Goal: Task Accomplishment & Management: Use online tool/utility

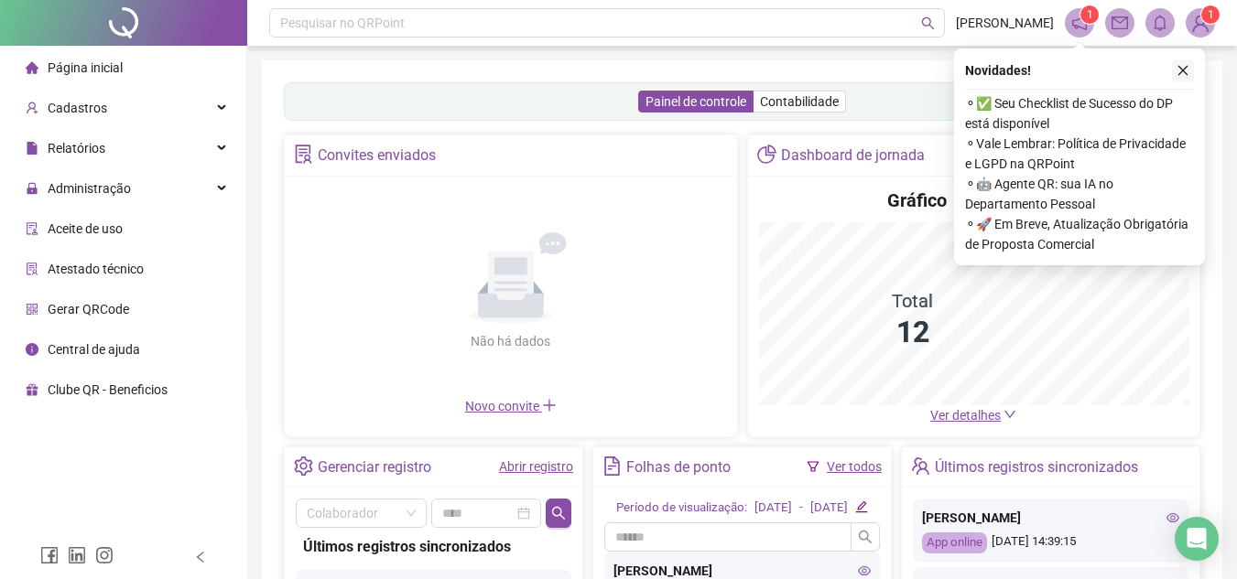
click at [1181, 75] on icon "close" at bounding box center [1182, 70] width 13 height 13
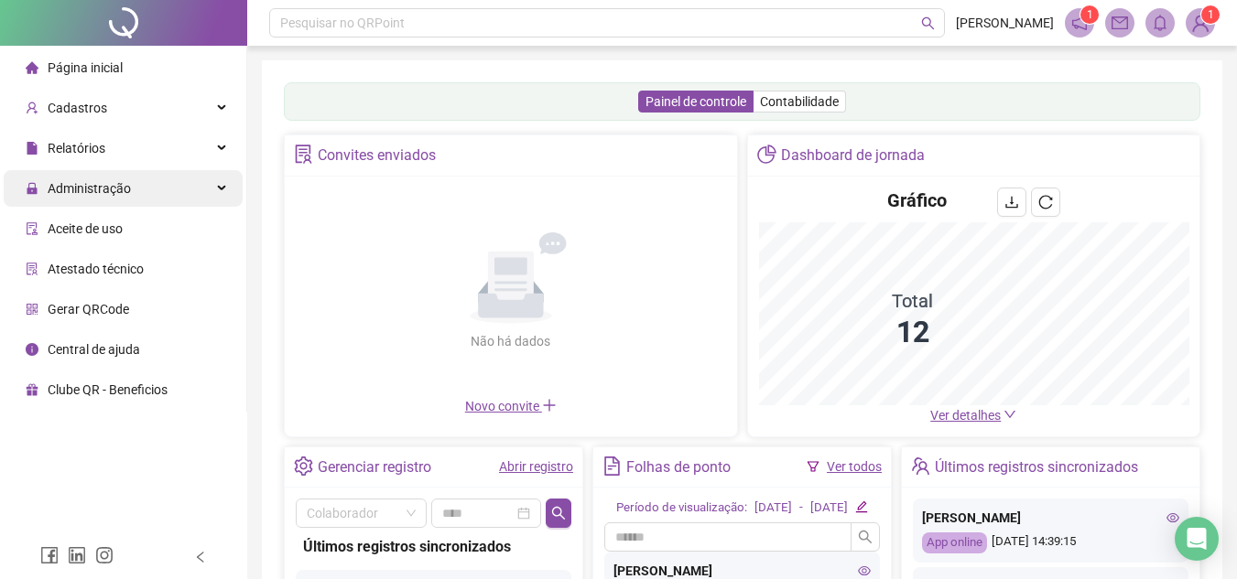
click at [215, 185] on div "Administração" at bounding box center [123, 188] width 239 height 37
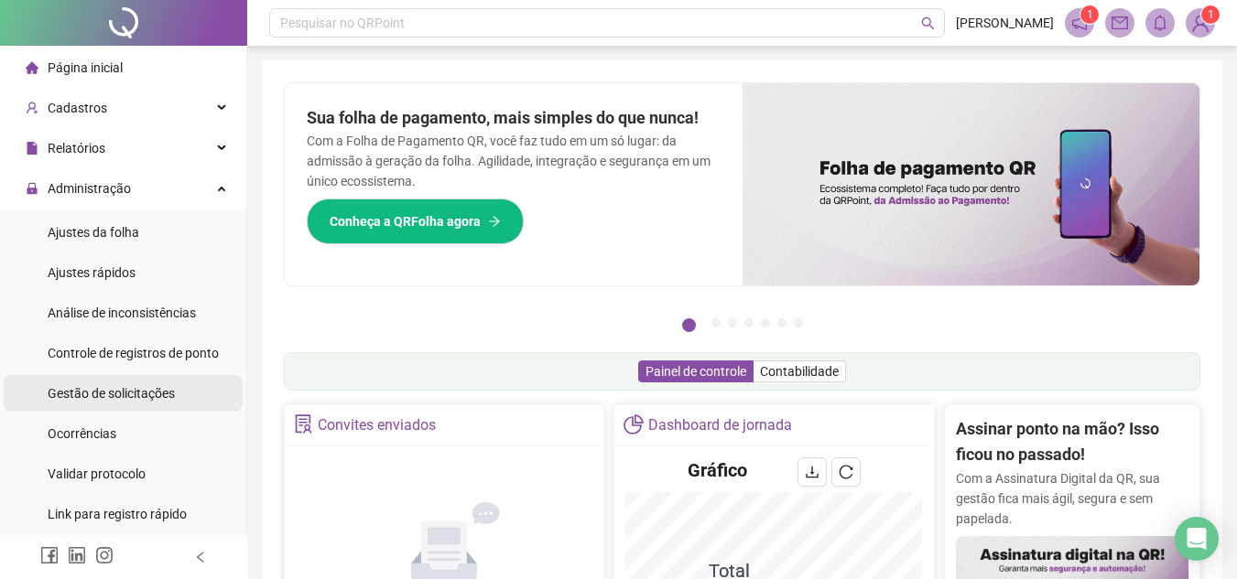
click at [124, 390] on span "Gestão de solicitações" at bounding box center [111, 393] width 127 height 15
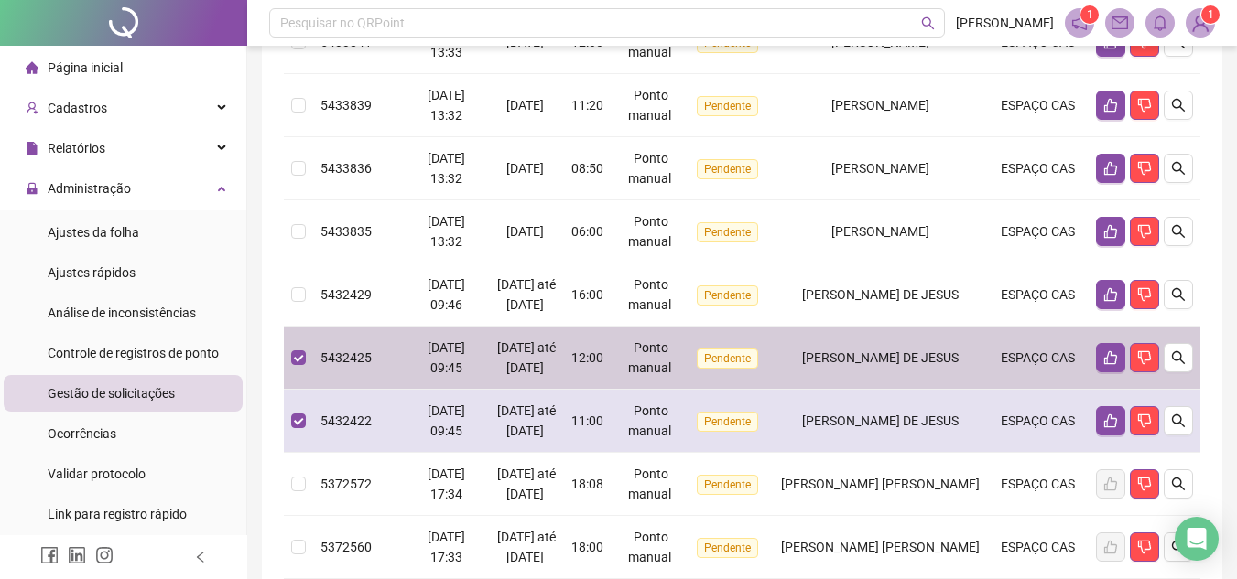
scroll to position [275, 0]
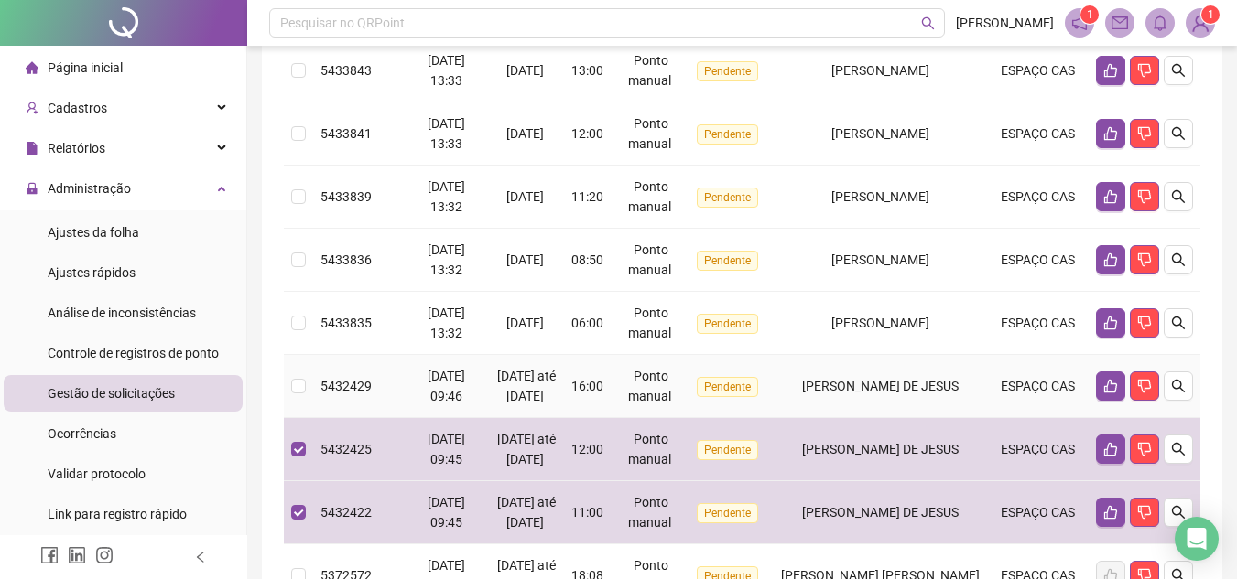
click at [306, 392] on td at bounding box center [298, 386] width 29 height 63
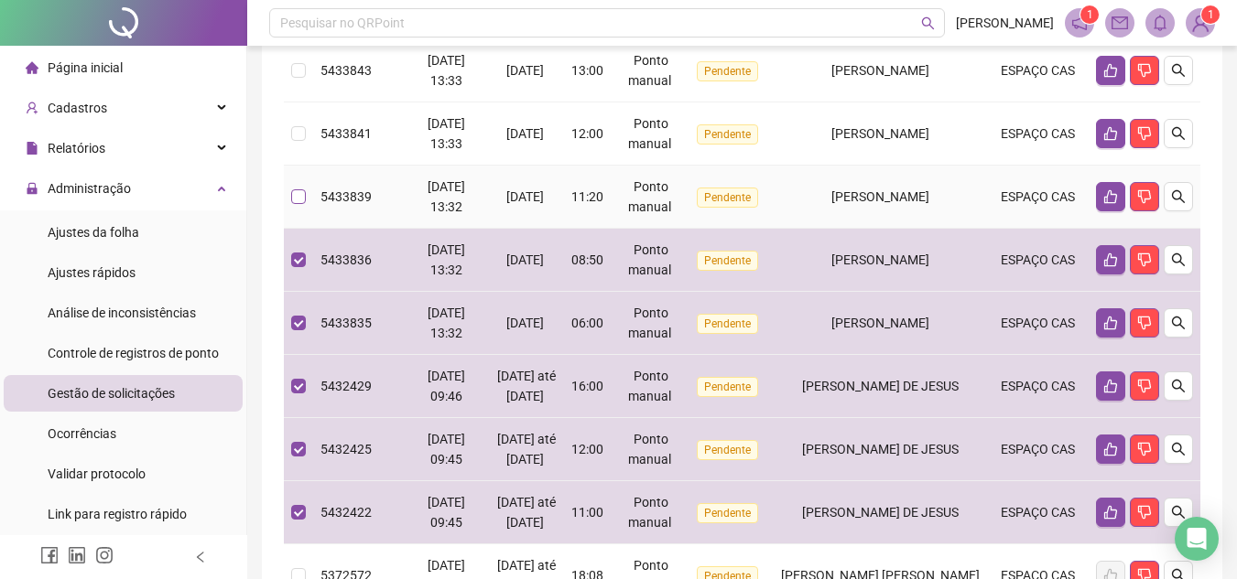
click at [300, 187] on label at bounding box center [298, 197] width 15 height 20
click at [297, 119] on td at bounding box center [298, 134] width 29 height 63
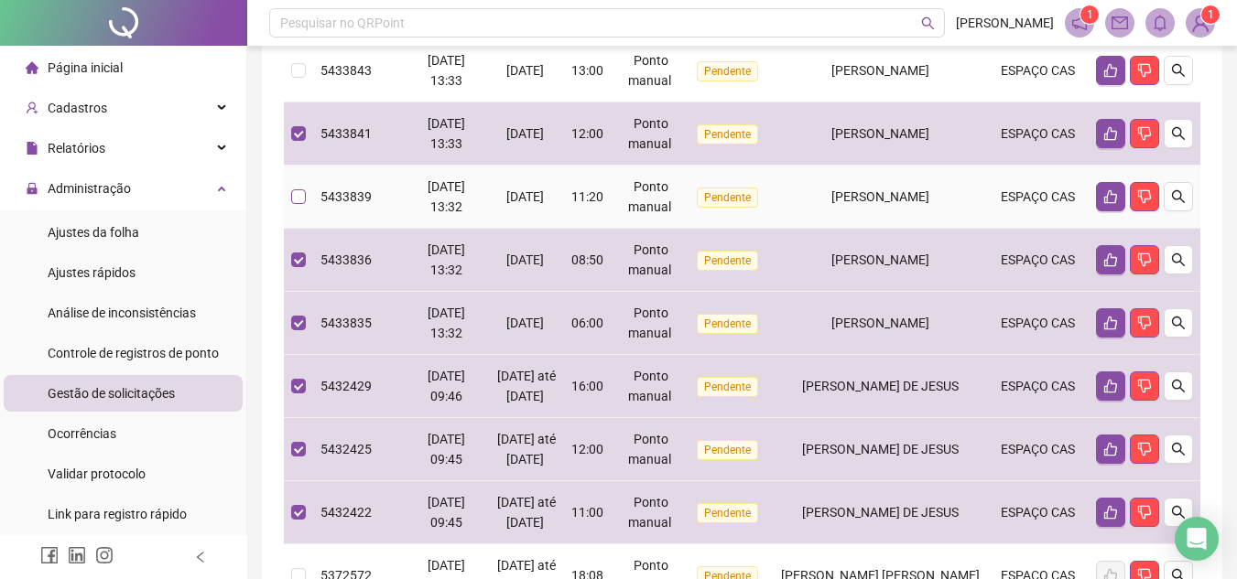
click at [295, 204] on label at bounding box center [298, 197] width 15 height 20
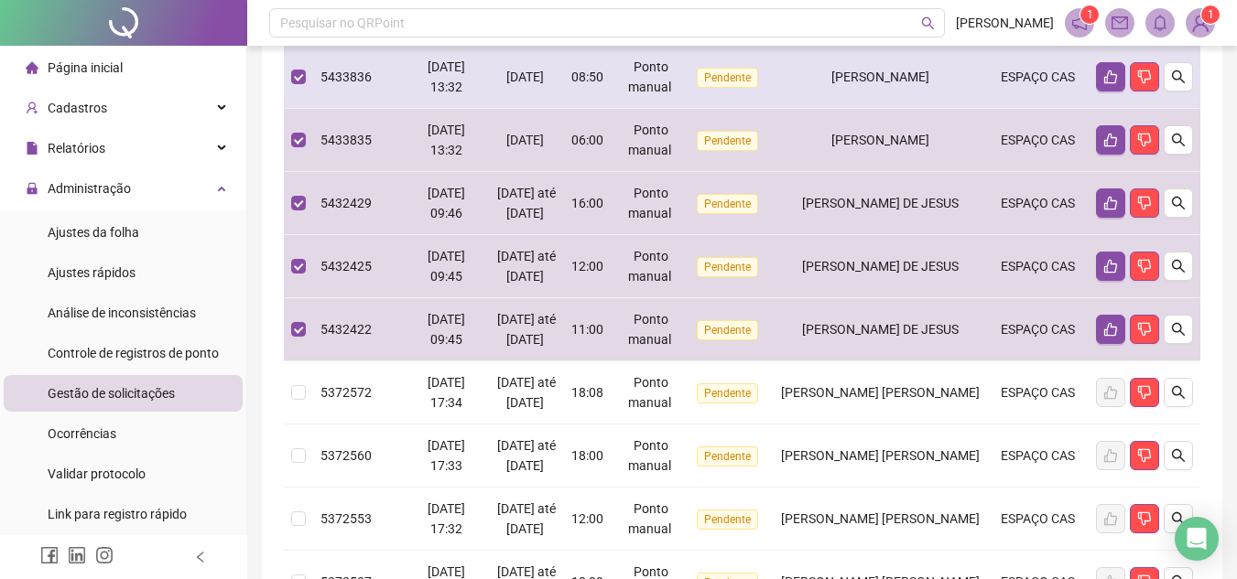
scroll to position [0, 0]
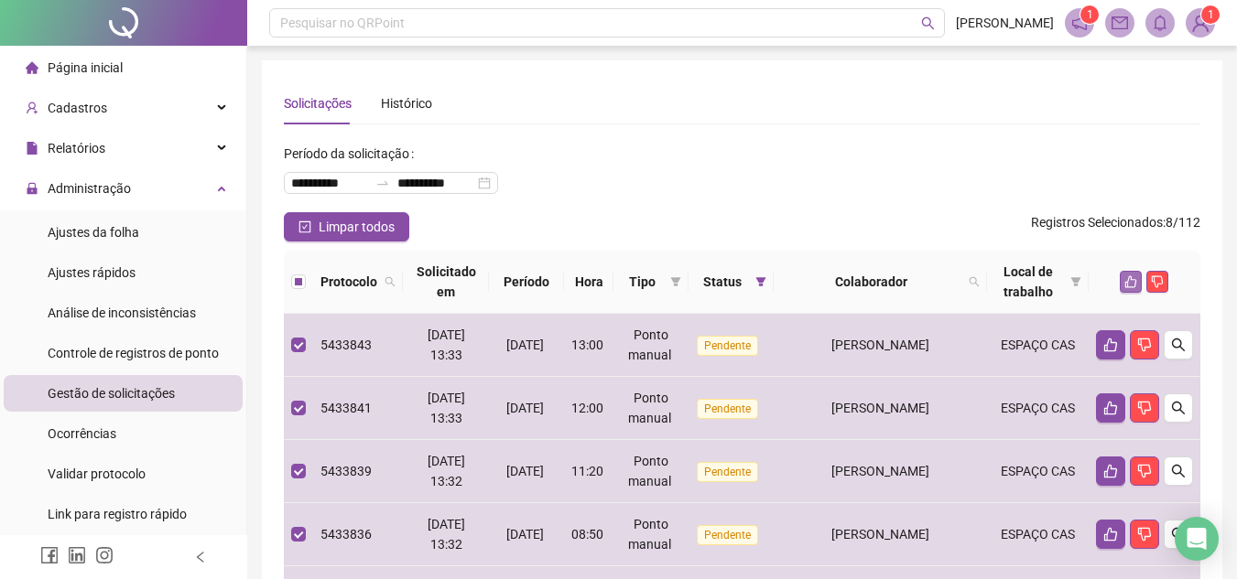
click at [1124, 278] on icon "like" at bounding box center [1130, 282] width 13 height 13
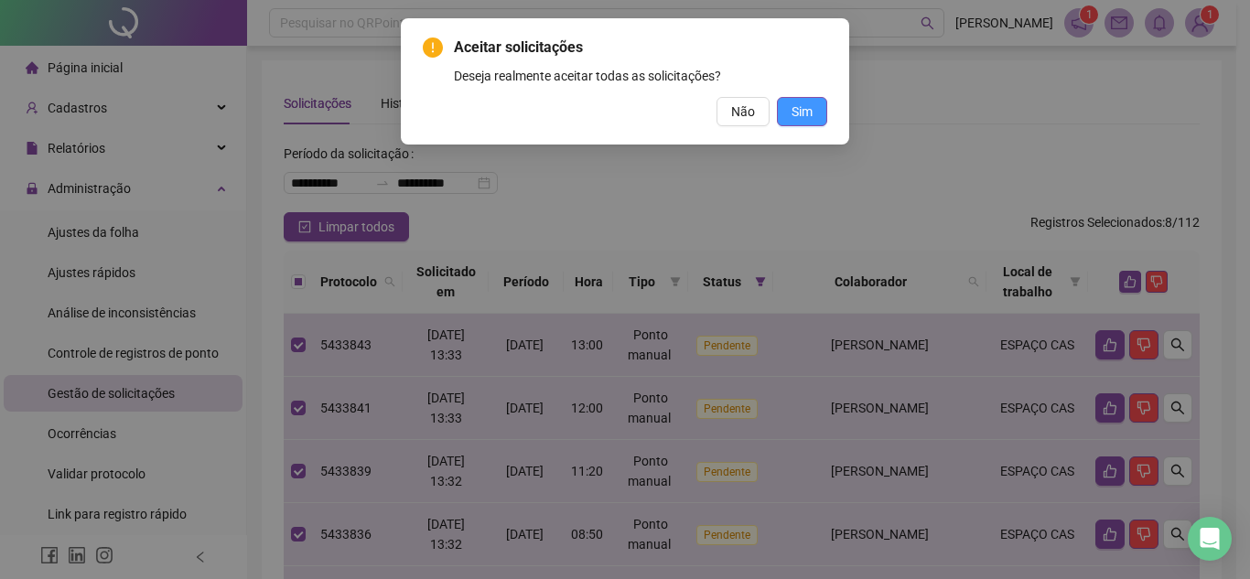
click at [786, 124] on button "Sim" at bounding box center [802, 111] width 50 height 29
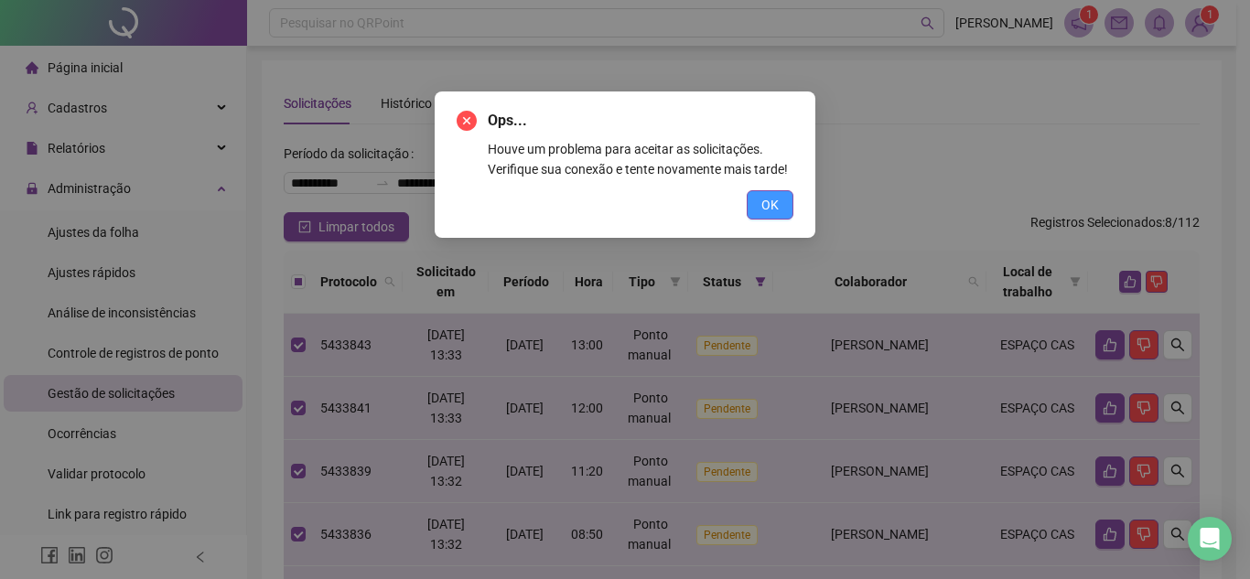
click at [785, 209] on button "OK" at bounding box center [770, 204] width 47 height 29
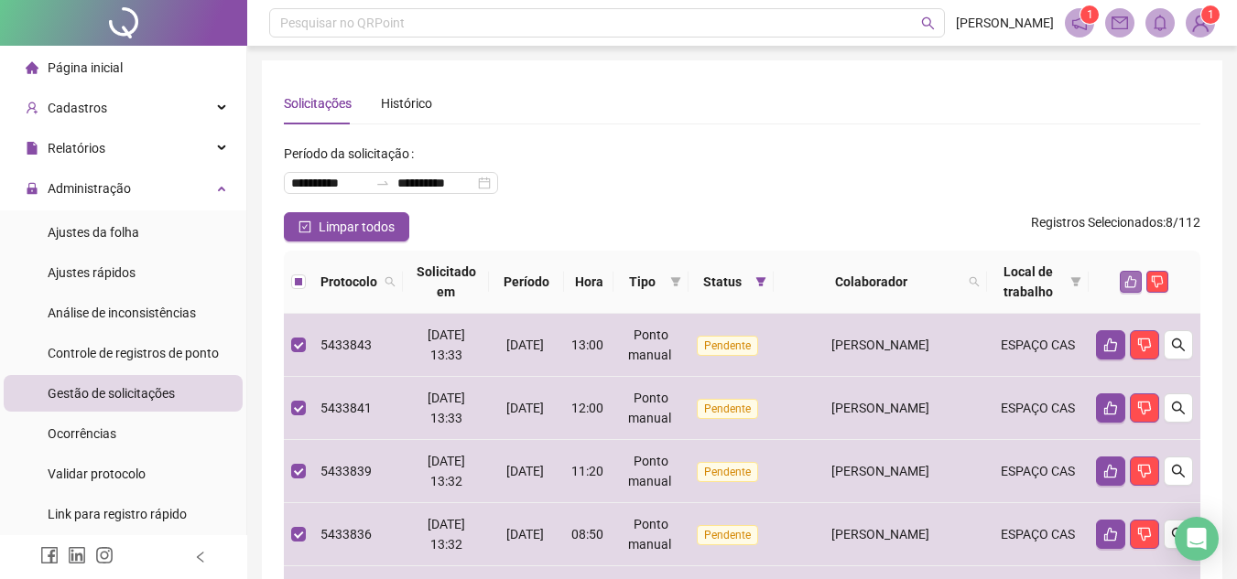
click at [1125, 292] on button "button" at bounding box center [1131, 282] width 22 height 22
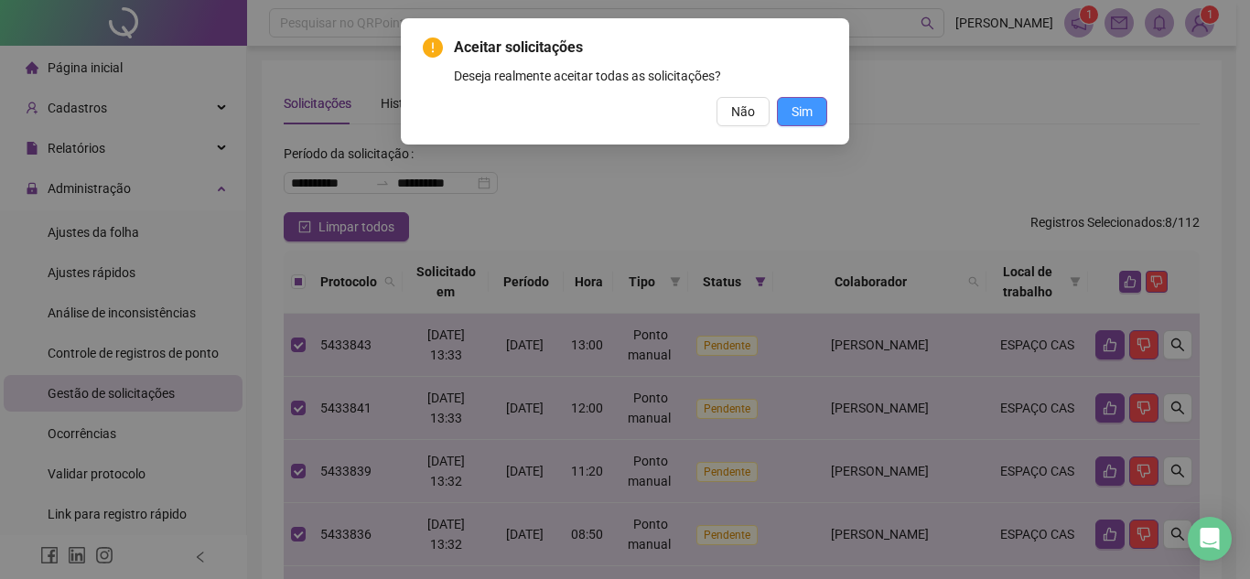
click at [817, 117] on button "Sim" at bounding box center [802, 111] width 50 height 29
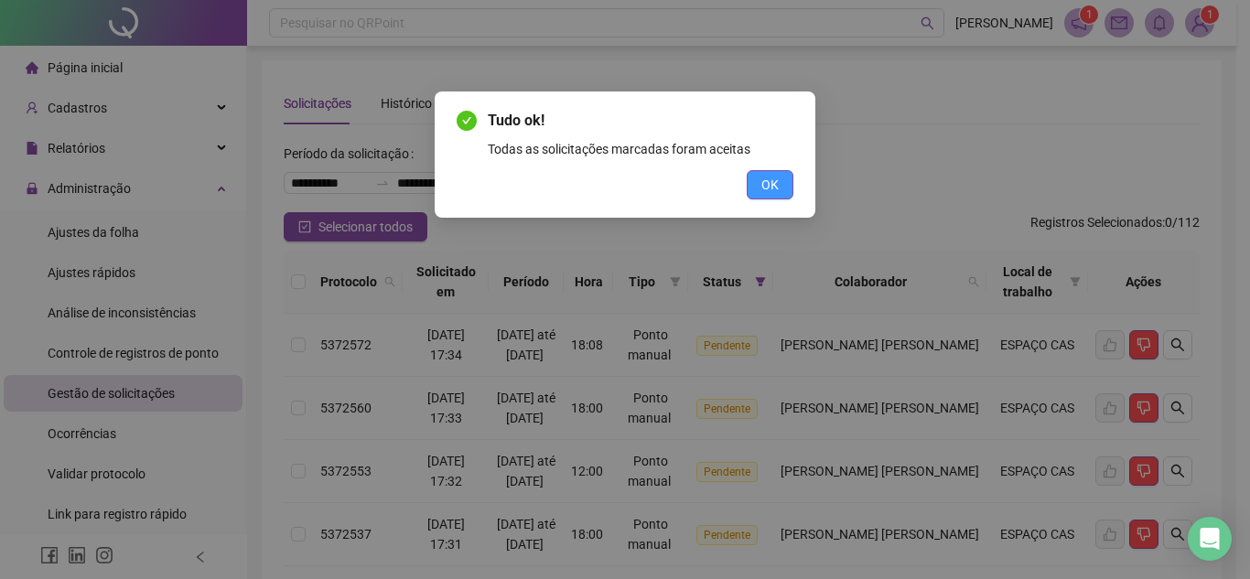
click at [776, 177] on span "OK" at bounding box center [770, 185] width 17 height 20
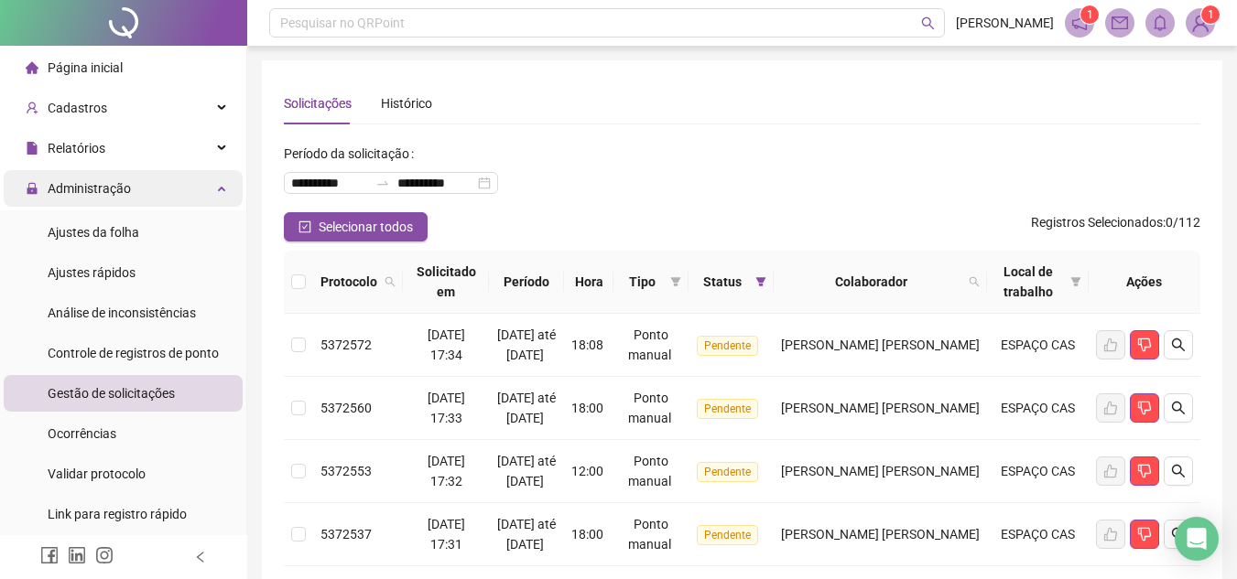
click at [193, 192] on div "Administração" at bounding box center [123, 188] width 239 height 37
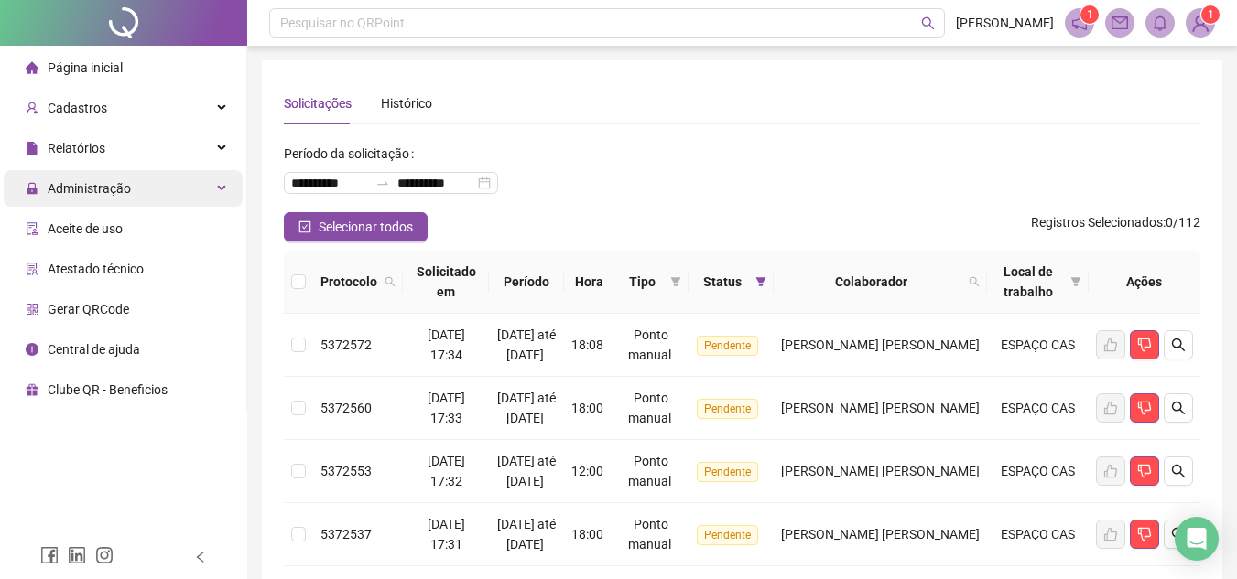
click at [193, 192] on div "Administração" at bounding box center [123, 188] width 239 height 37
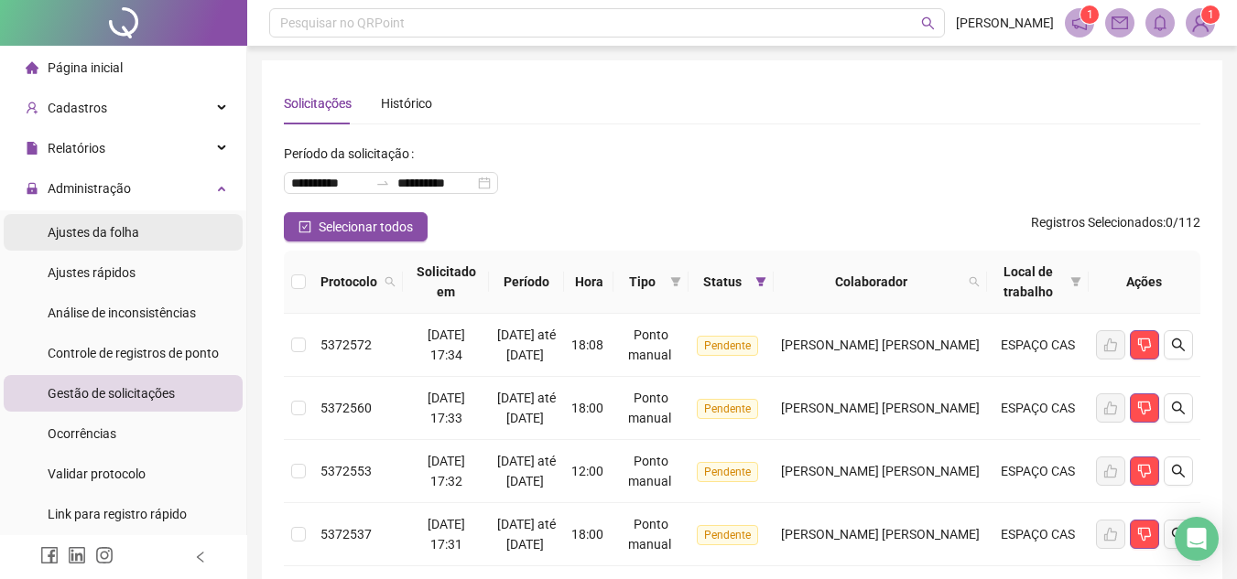
click at [146, 237] on li "Ajustes da folha" at bounding box center [123, 232] width 239 height 37
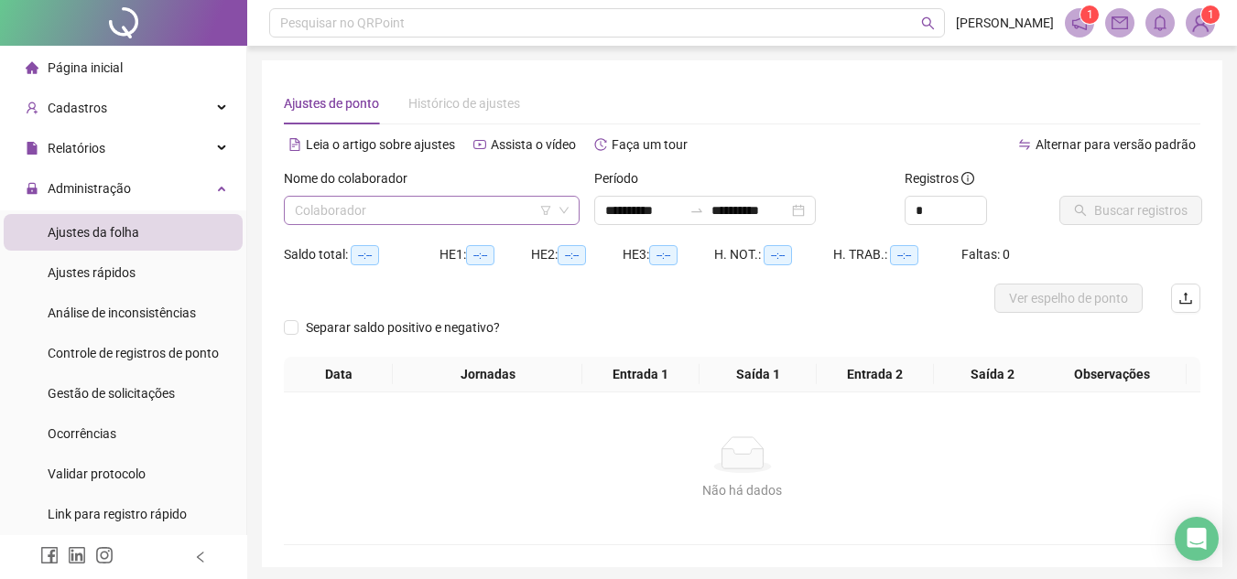
click at [415, 209] on input "search" at bounding box center [423, 210] width 257 height 27
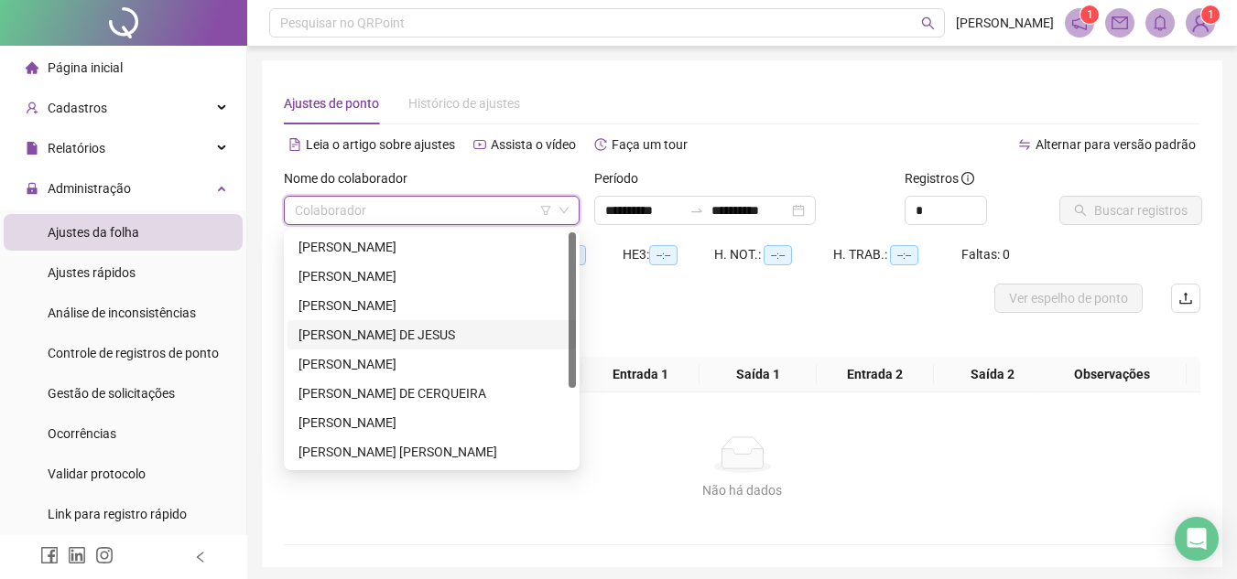
click at [390, 332] on div "[PERSON_NAME] DE JESUS" at bounding box center [431, 335] width 266 height 20
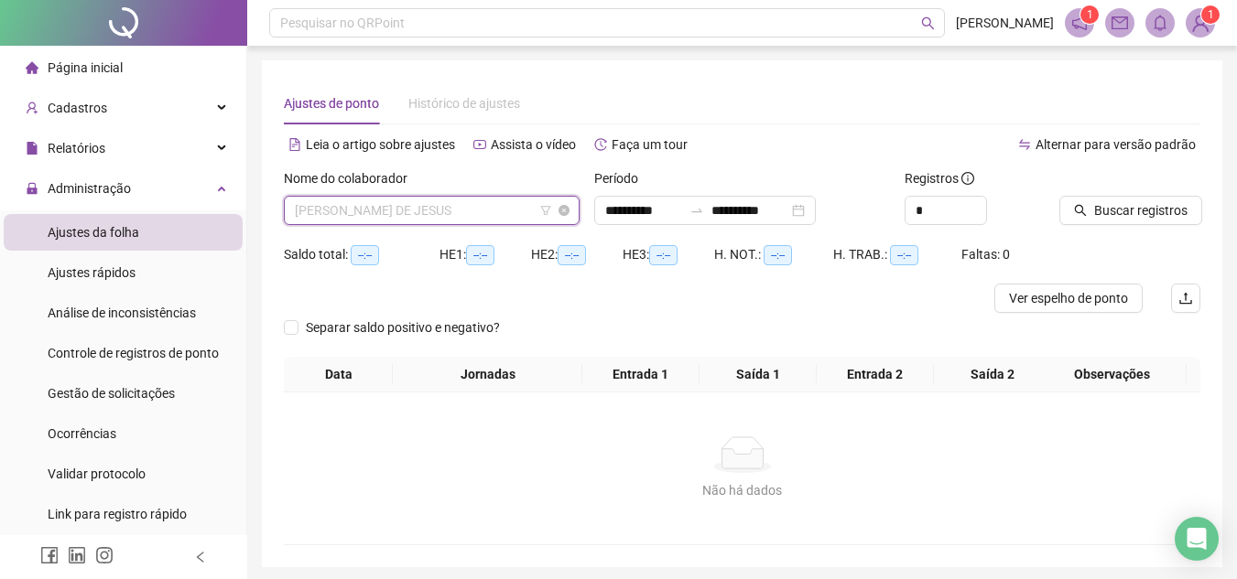
click at [451, 210] on span "[PERSON_NAME] DE JESUS" at bounding box center [432, 210] width 274 height 27
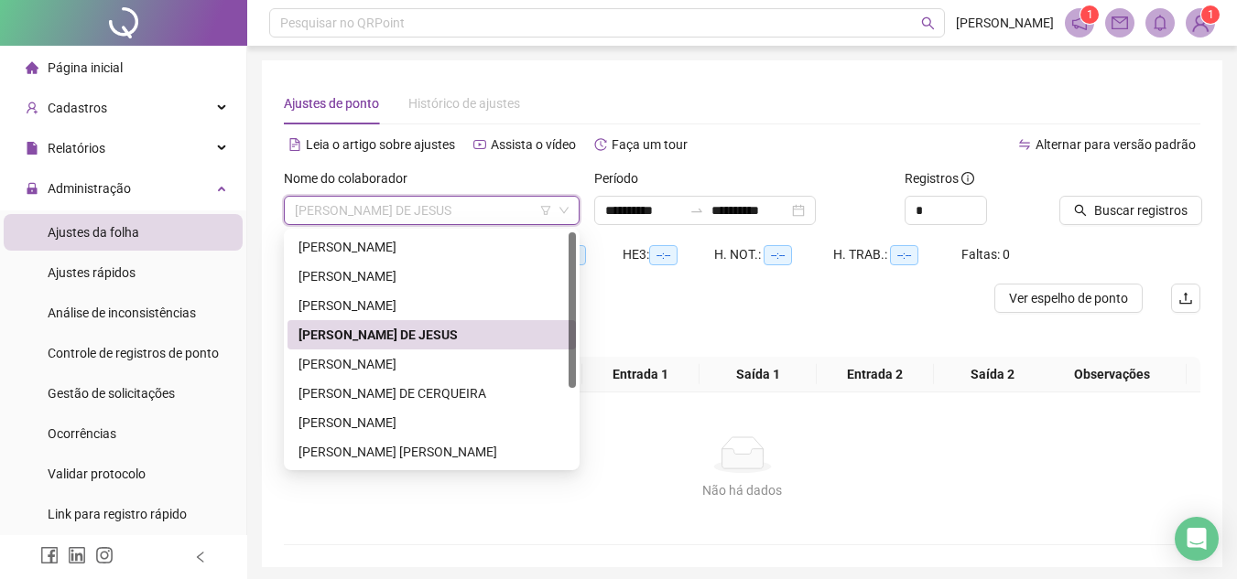
click at [417, 330] on div "[PERSON_NAME] DE JESUS" at bounding box center [431, 335] width 266 height 20
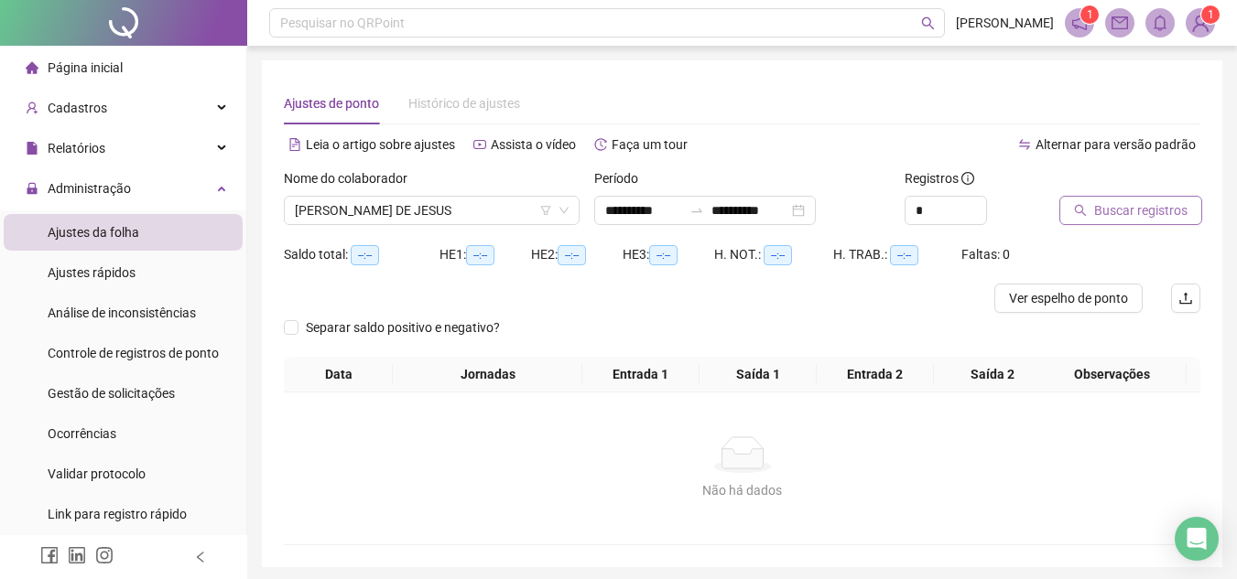
click at [1119, 212] on span "Buscar registros" at bounding box center [1140, 210] width 93 height 20
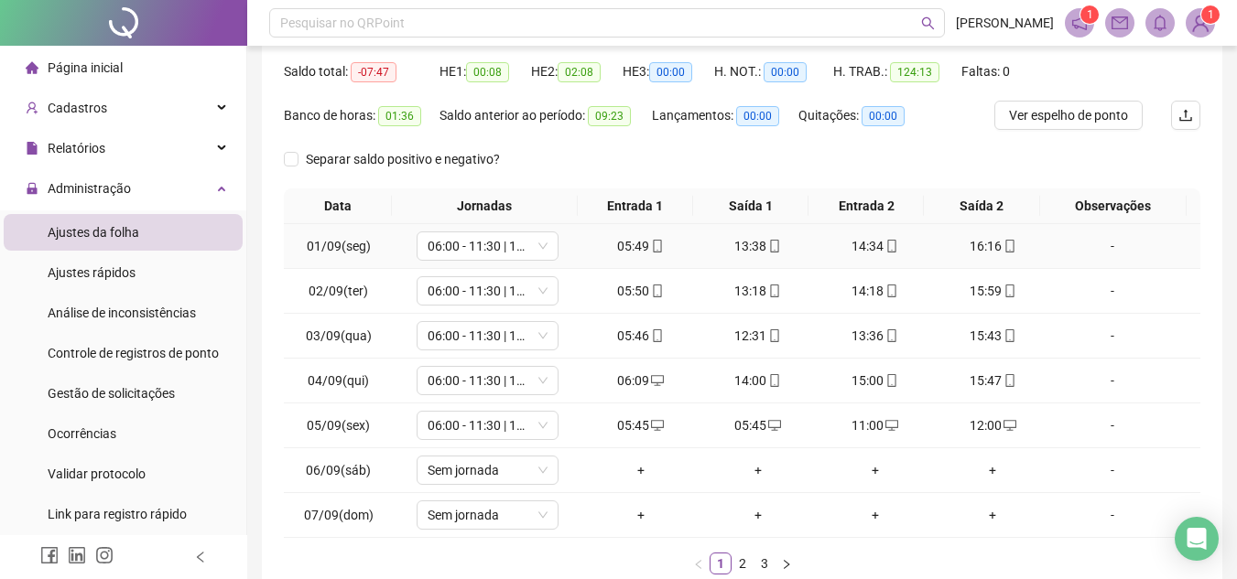
scroll to position [275, 0]
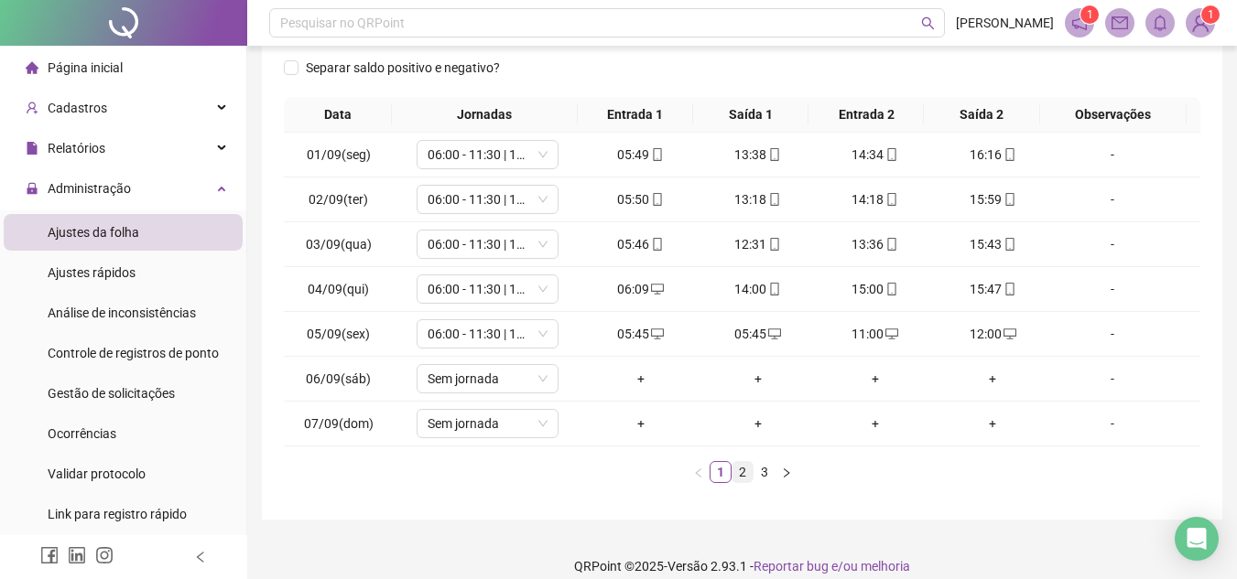
click at [734, 471] on link "2" at bounding box center [742, 472] width 20 height 20
click at [759, 469] on link "3" at bounding box center [764, 472] width 20 height 20
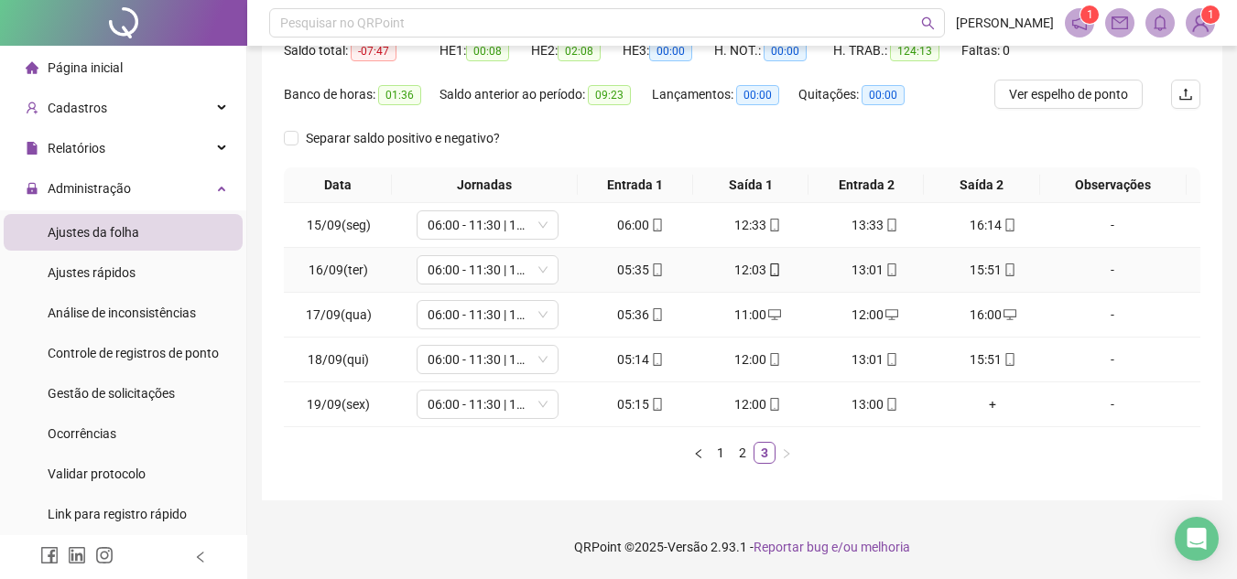
scroll to position [0, 0]
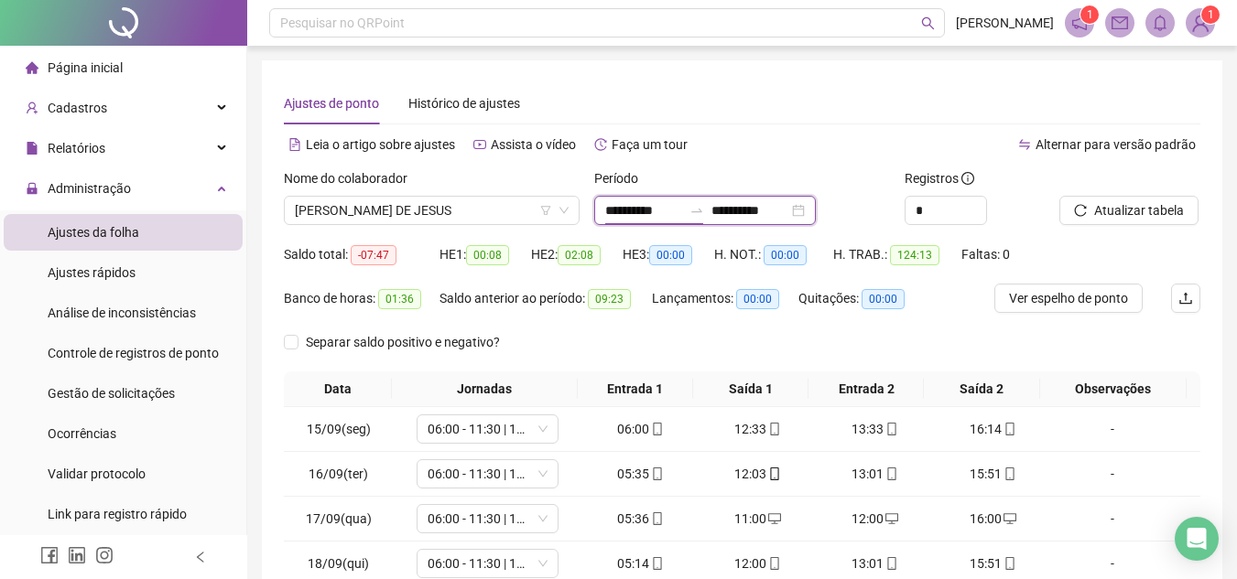
click at [634, 208] on input "**********" at bounding box center [643, 210] width 77 height 20
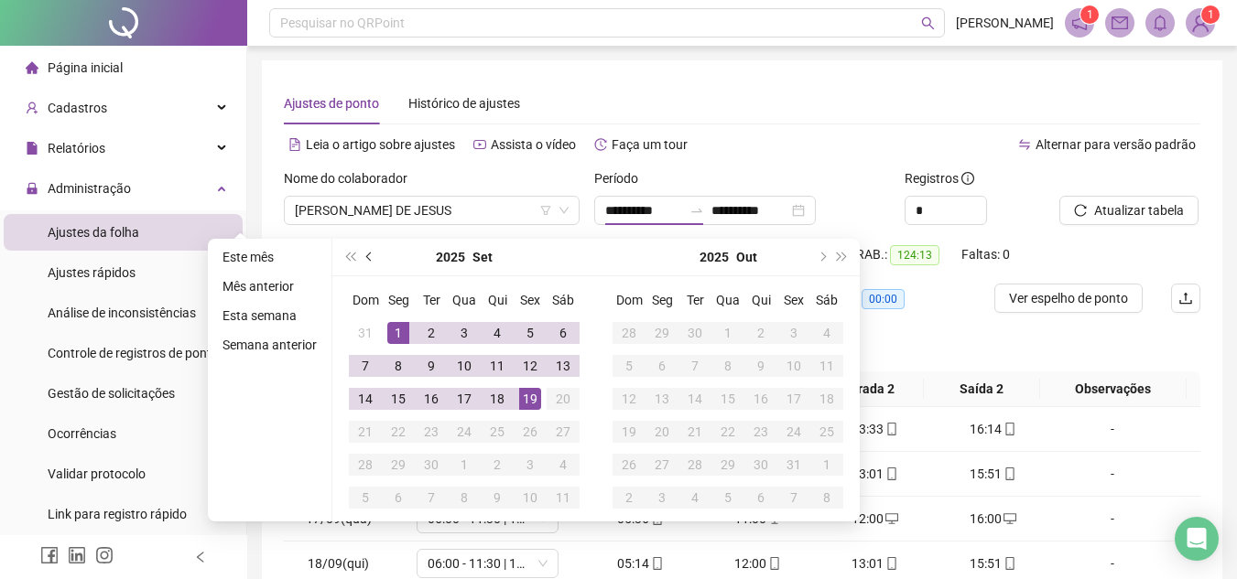
click at [366, 257] on span "prev-year" at bounding box center [370, 257] width 9 height 9
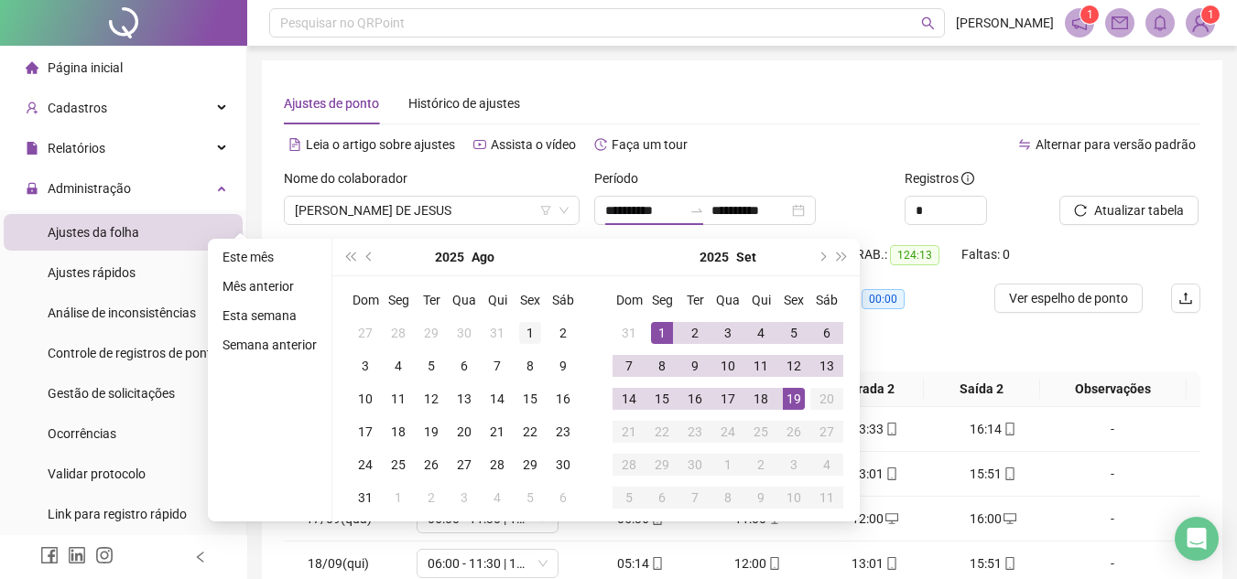
type input "**********"
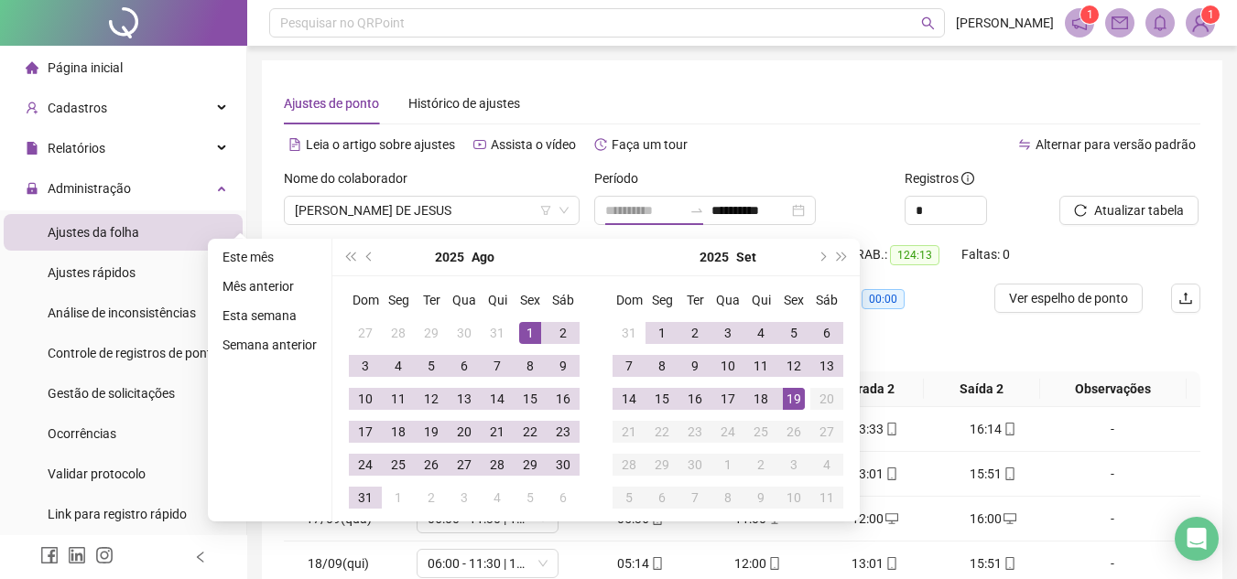
click at [527, 330] on div "1" at bounding box center [530, 333] width 22 height 22
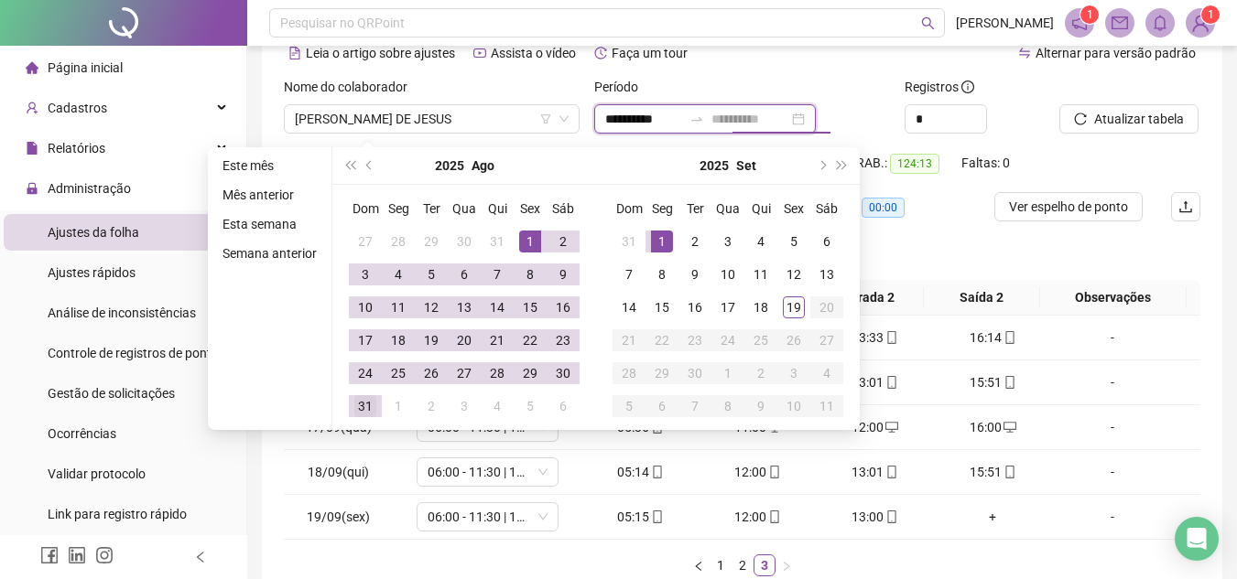
type input "**********"
click at [359, 414] on div "31" at bounding box center [365, 406] width 22 height 22
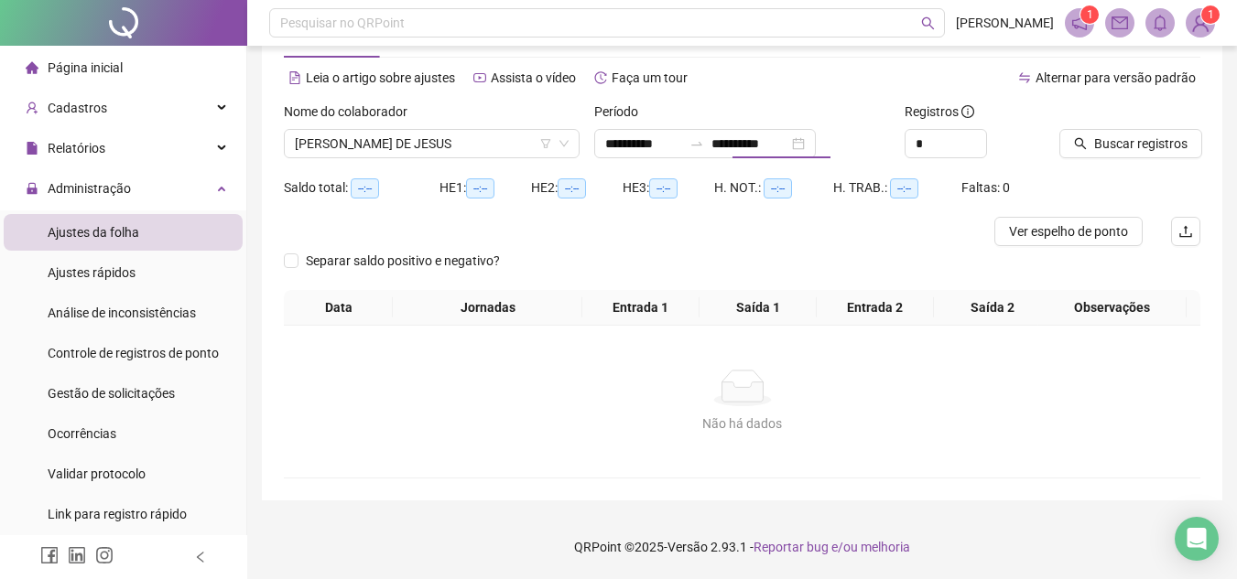
scroll to position [67, 0]
click at [1117, 149] on span "Buscar registros" at bounding box center [1140, 144] width 93 height 20
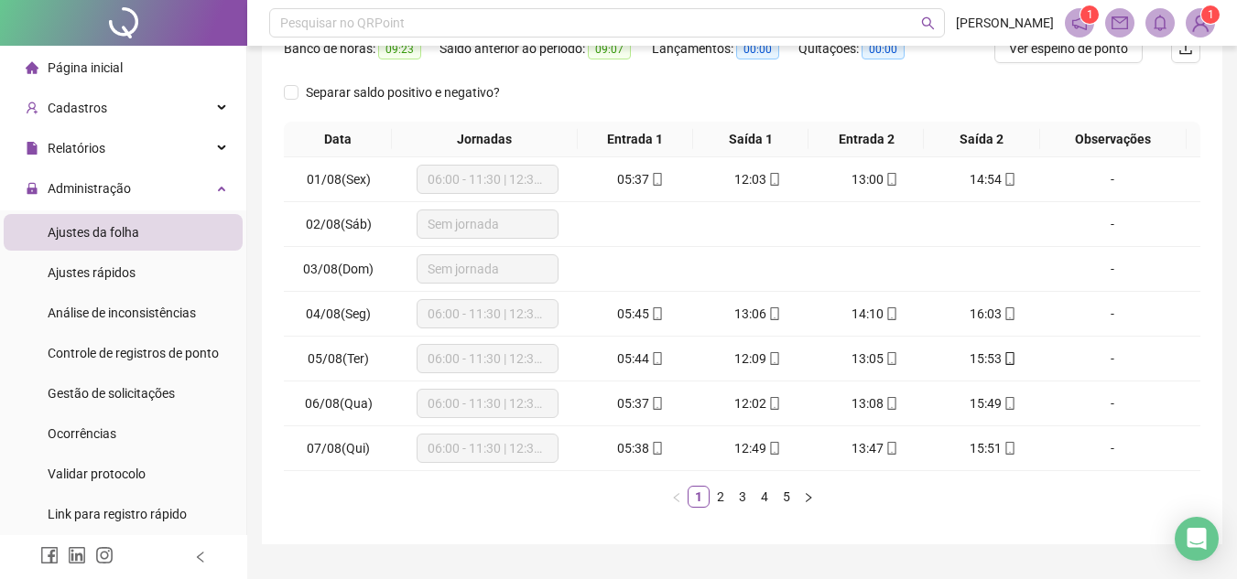
scroll to position [294, 0]
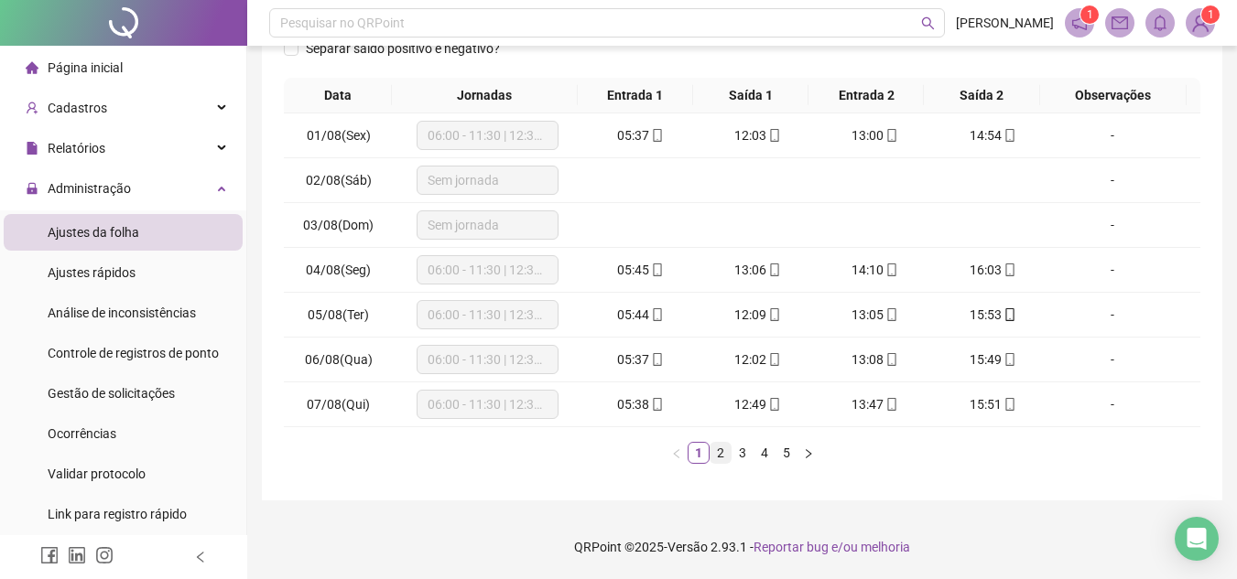
click at [720, 459] on link "2" at bounding box center [720, 453] width 20 height 20
click at [739, 451] on link "3" at bounding box center [742, 453] width 20 height 20
click at [762, 451] on link "4" at bounding box center [764, 453] width 20 height 20
click at [784, 453] on link "5" at bounding box center [786, 453] width 20 height 20
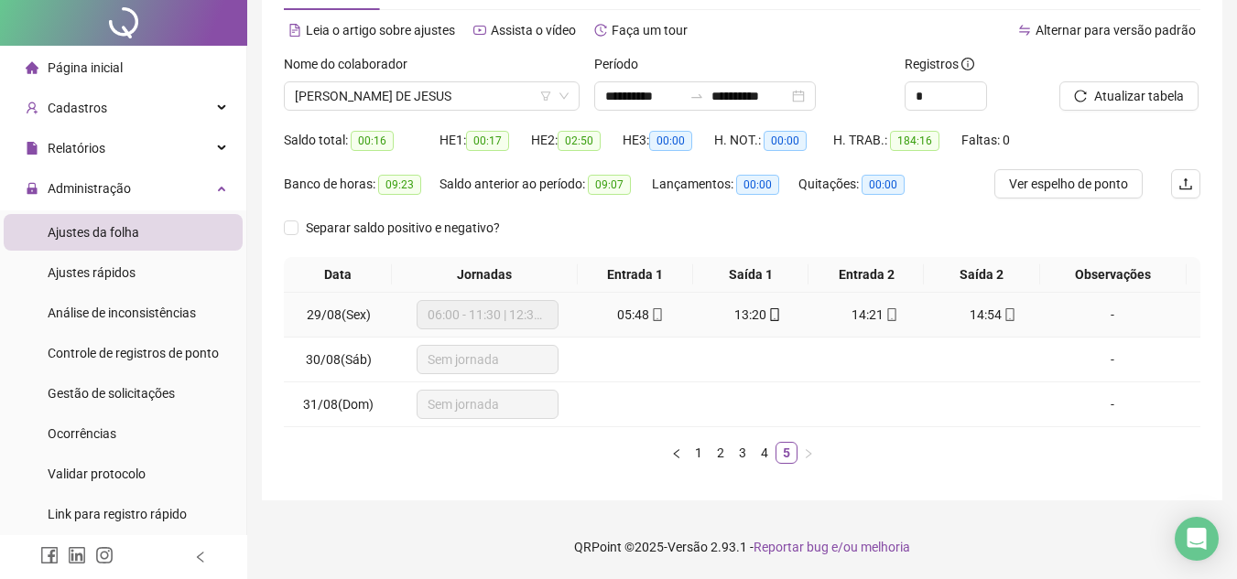
scroll to position [0, 0]
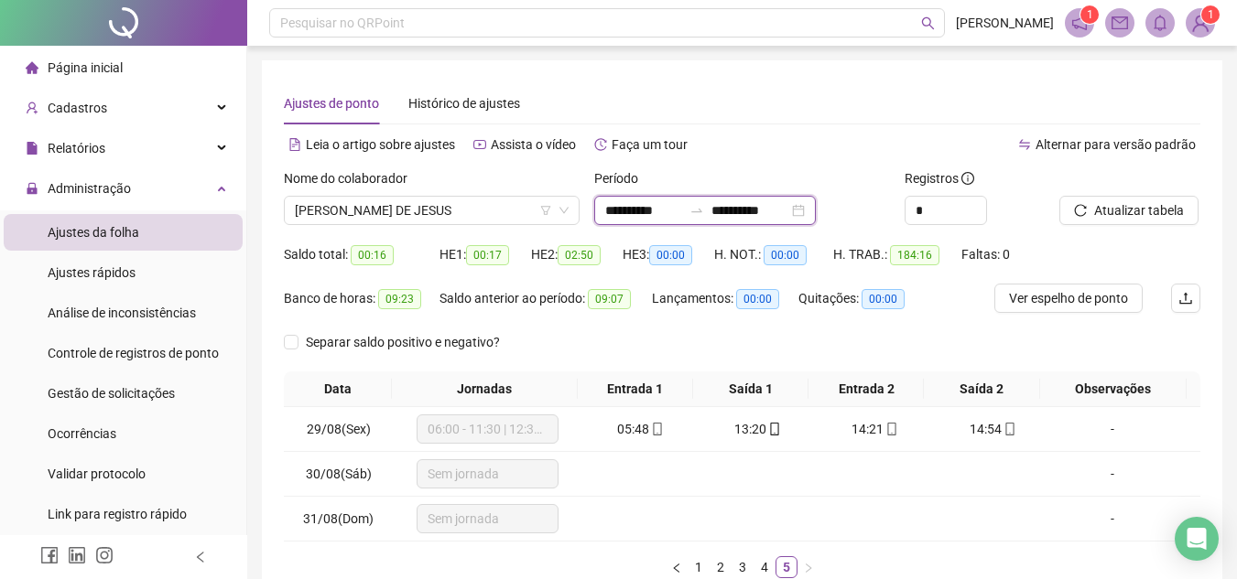
click at [645, 211] on input "**********" at bounding box center [643, 210] width 77 height 20
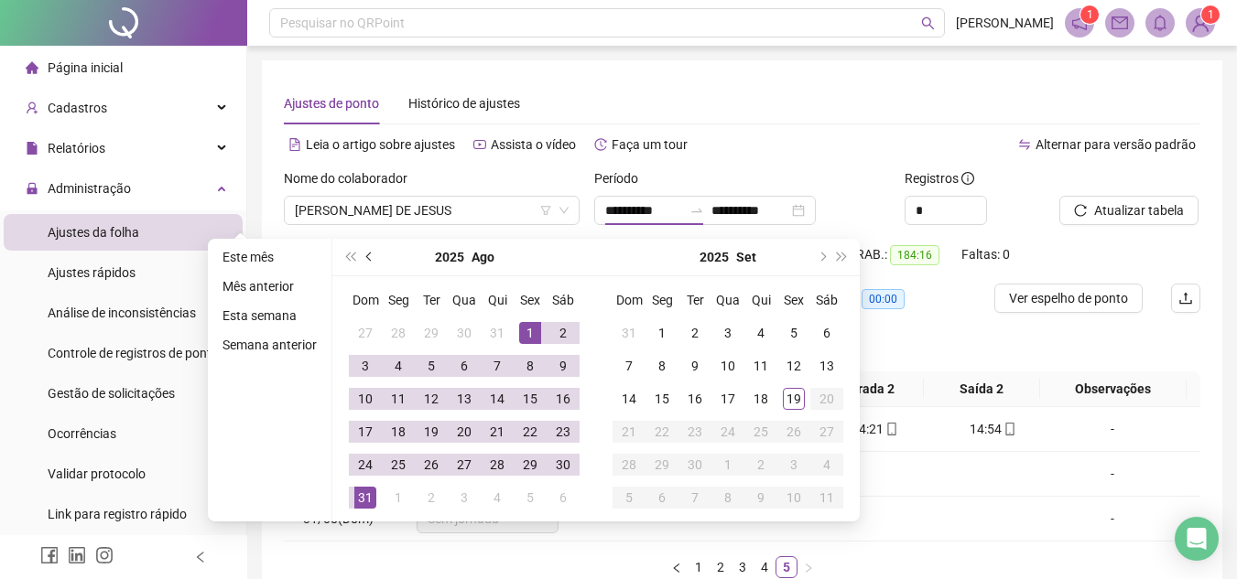
click at [361, 260] on button "prev-year" at bounding box center [370, 257] width 20 height 37
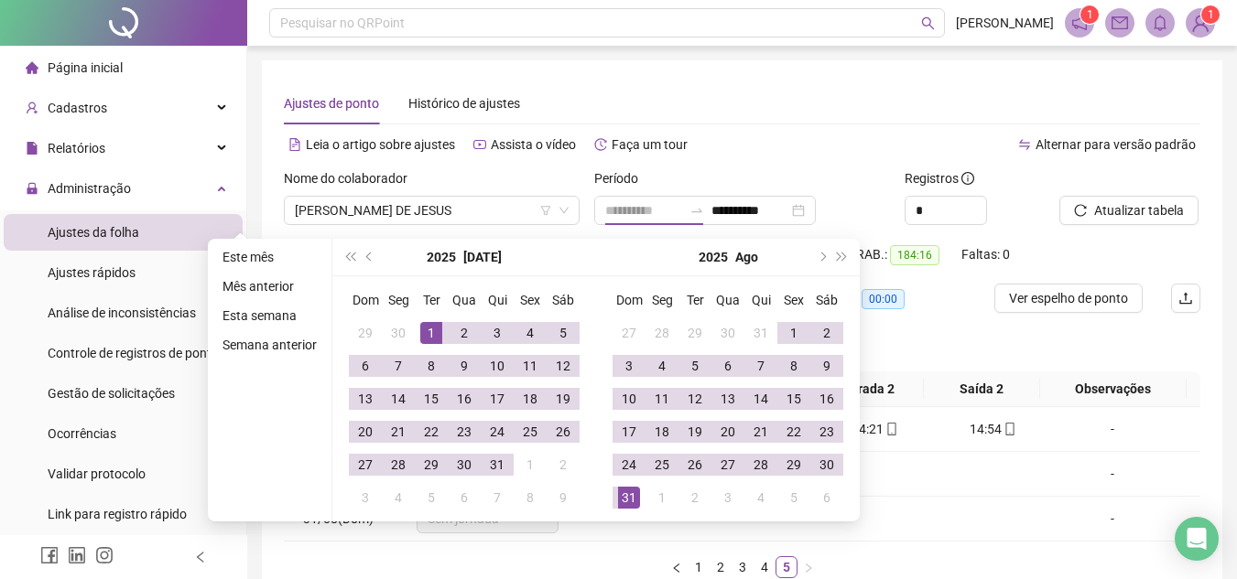
type input "**********"
click at [420, 326] on div "1" at bounding box center [431, 333] width 22 height 22
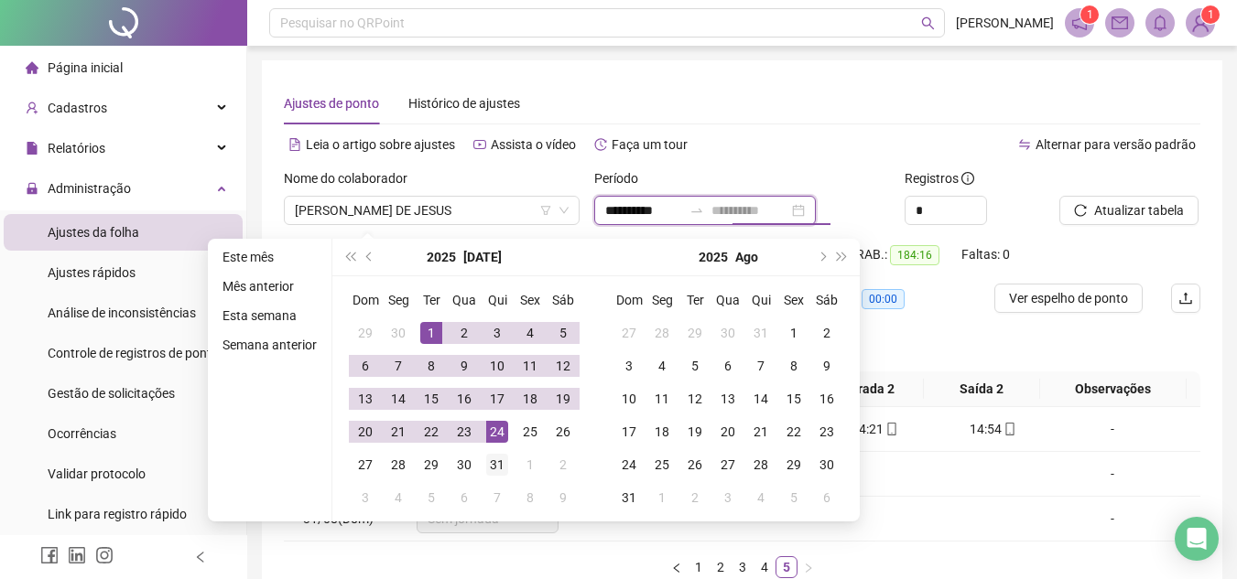
type input "**********"
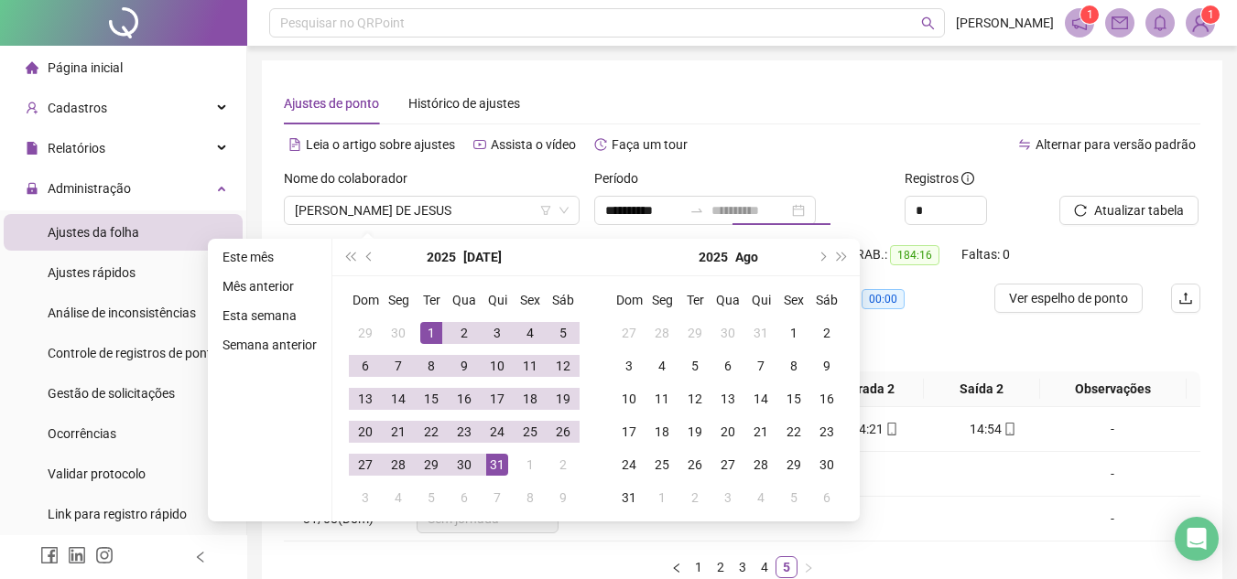
click at [501, 471] on div "31" at bounding box center [497, 465] width 22 height 22
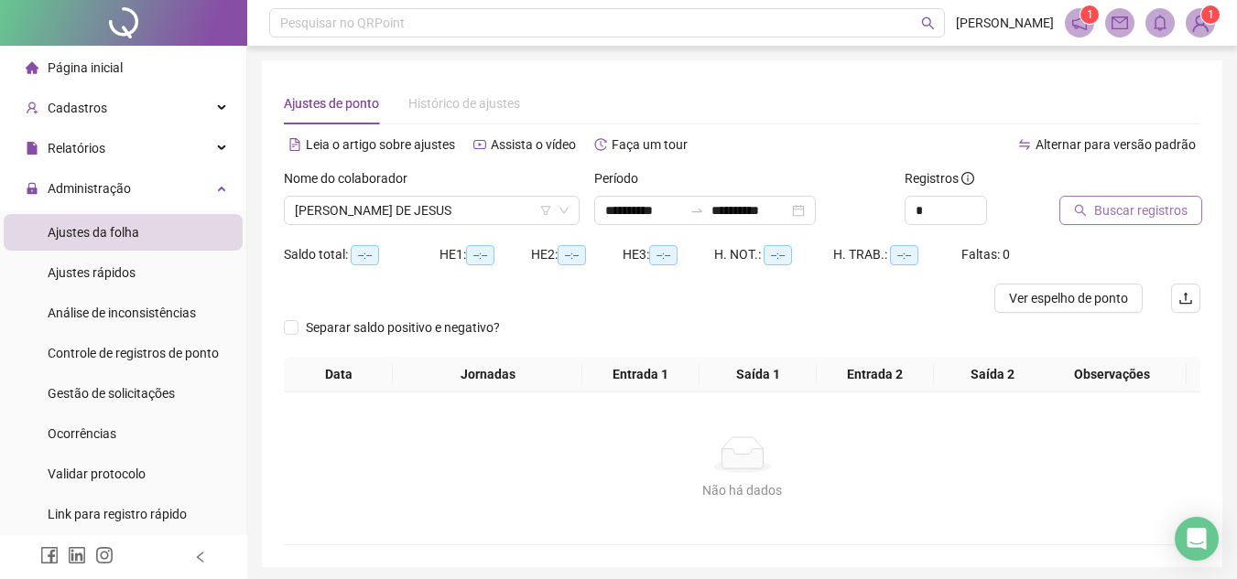
click at [1122, 197] on button "Buscar registros" at bounding box center [1130, 210] width 143 height 29
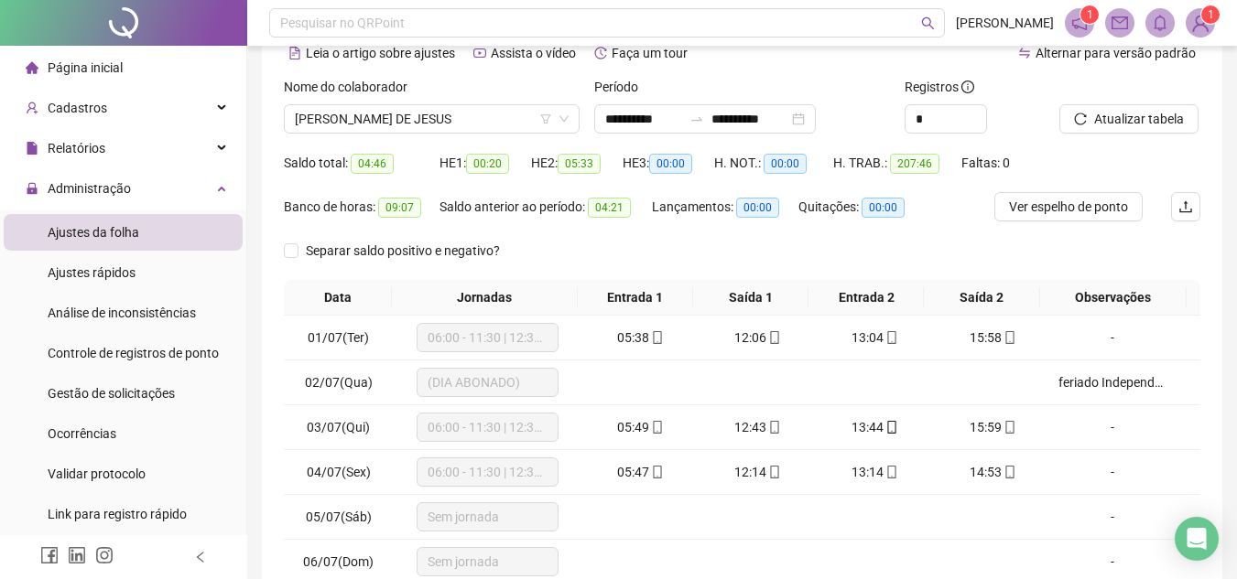
scroll to position [183, 0]
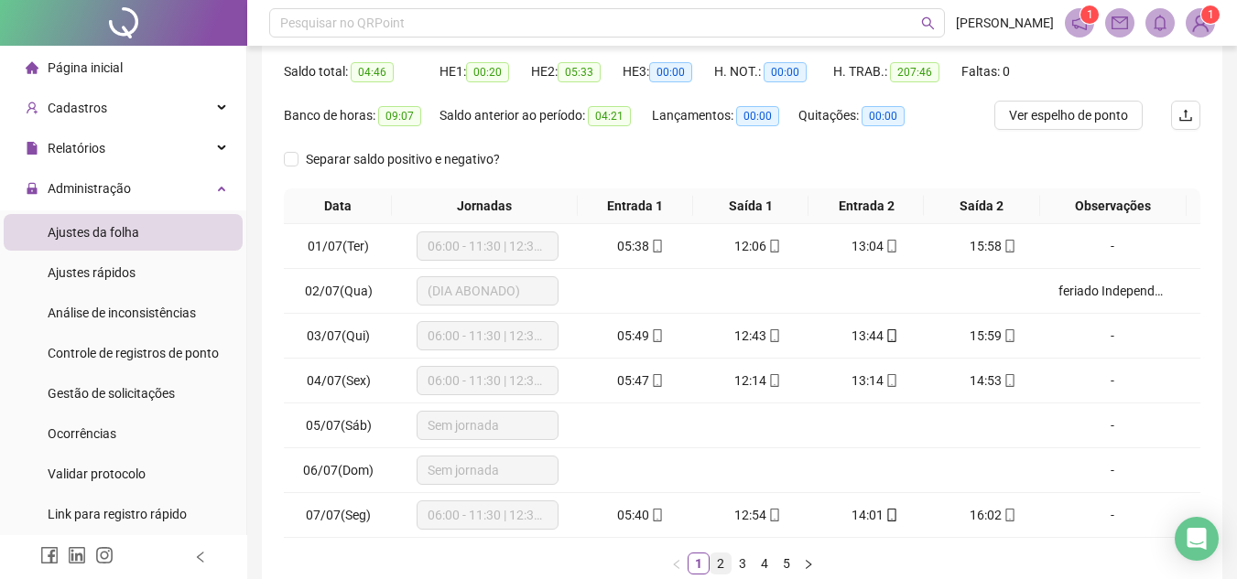
click at [722, 565] on link "2" at bounding box center [720, 564] width 20 height 20
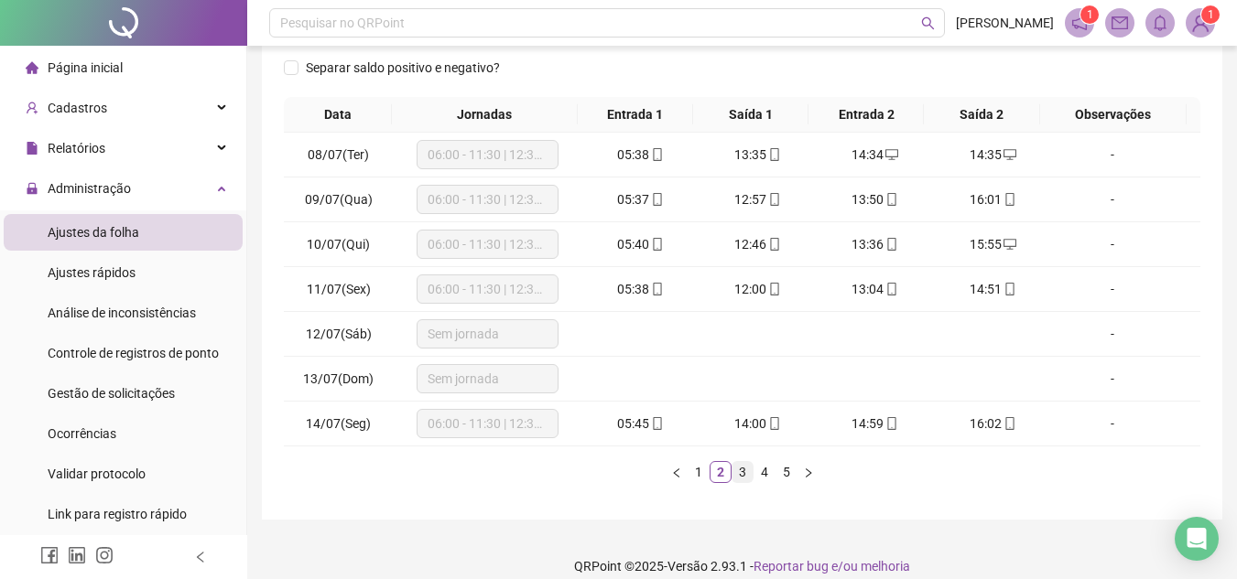
click at [741, 471] on link "3" at bounding box center [742, 472] width 20 height 20
click at [761, 471] on link "4" at bounding box center [764, 472] width 20 height 20
click at [780, 475] on link "5" at bounding box center [786, 472] width 20 height 20
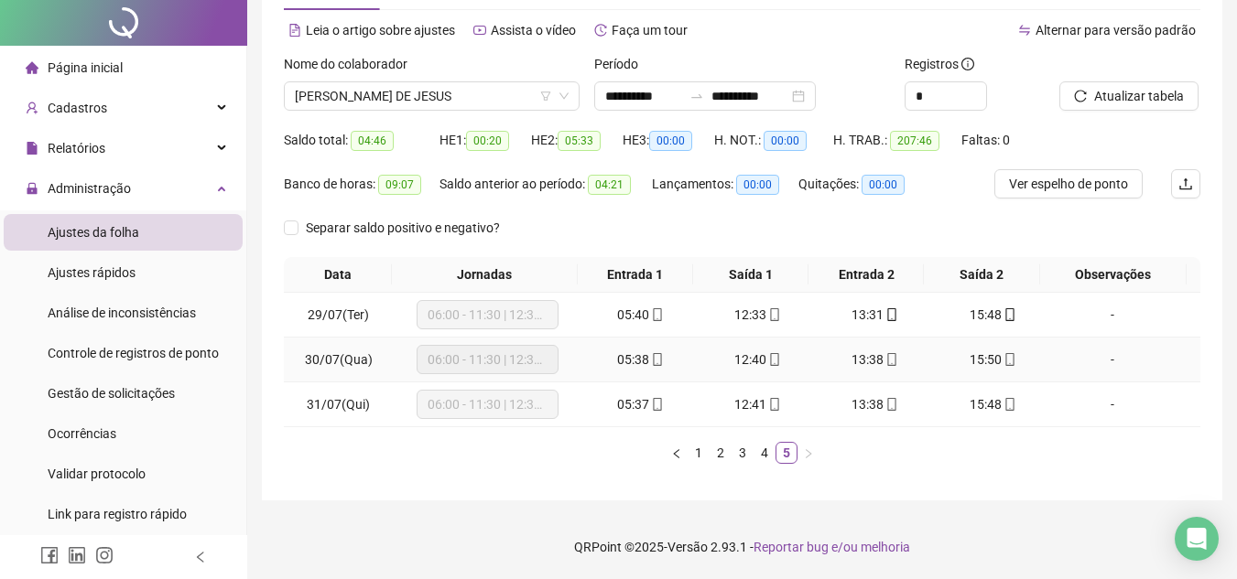
scroll to position [0, 0]
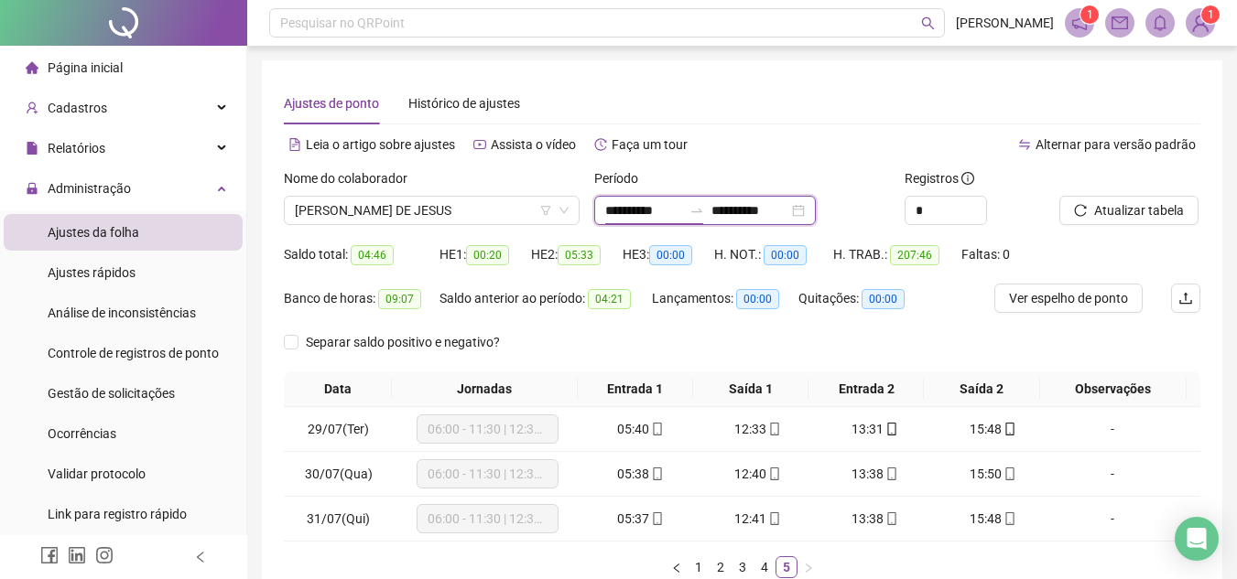
click at [682, 218] on input "**********" at bounding box center [643, 210] width 77 height 20
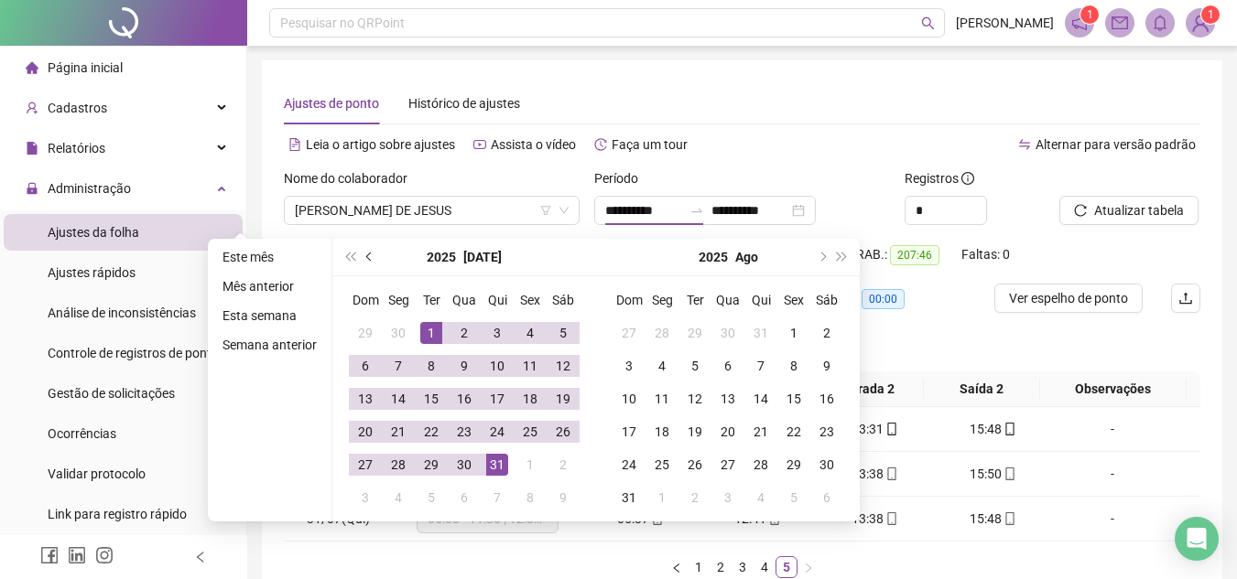
click at [367, 251] on button "prev-year" at bounding box center [370, 257] width 20 height 37
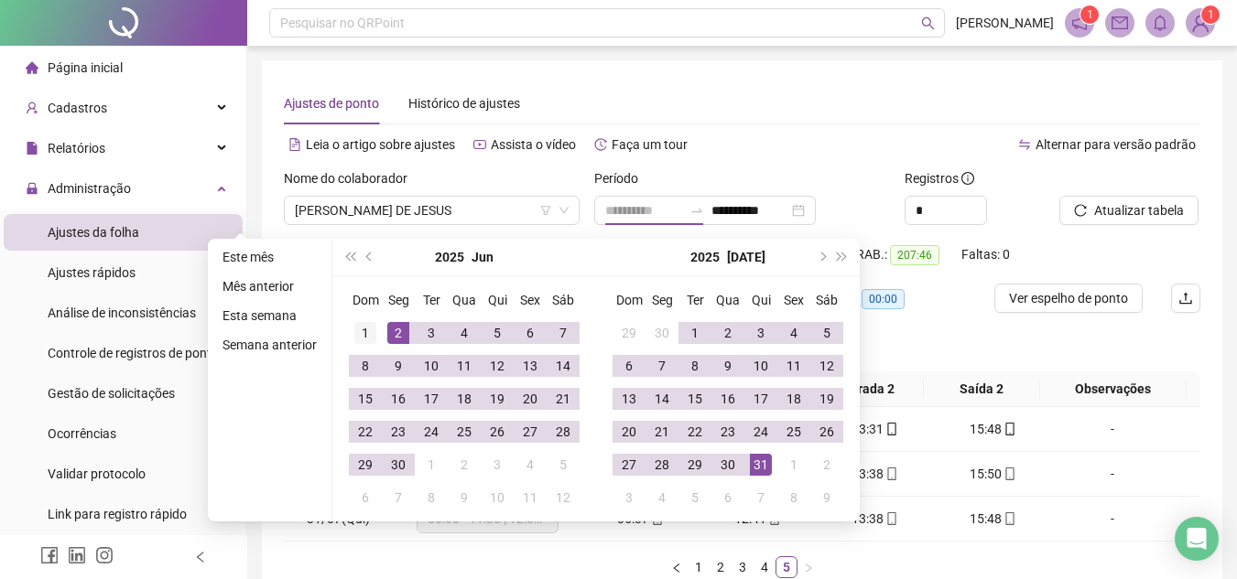
type input "**********"
click at [370, 330] on div "1" at bounding box center [365, 333] width 22 height 22
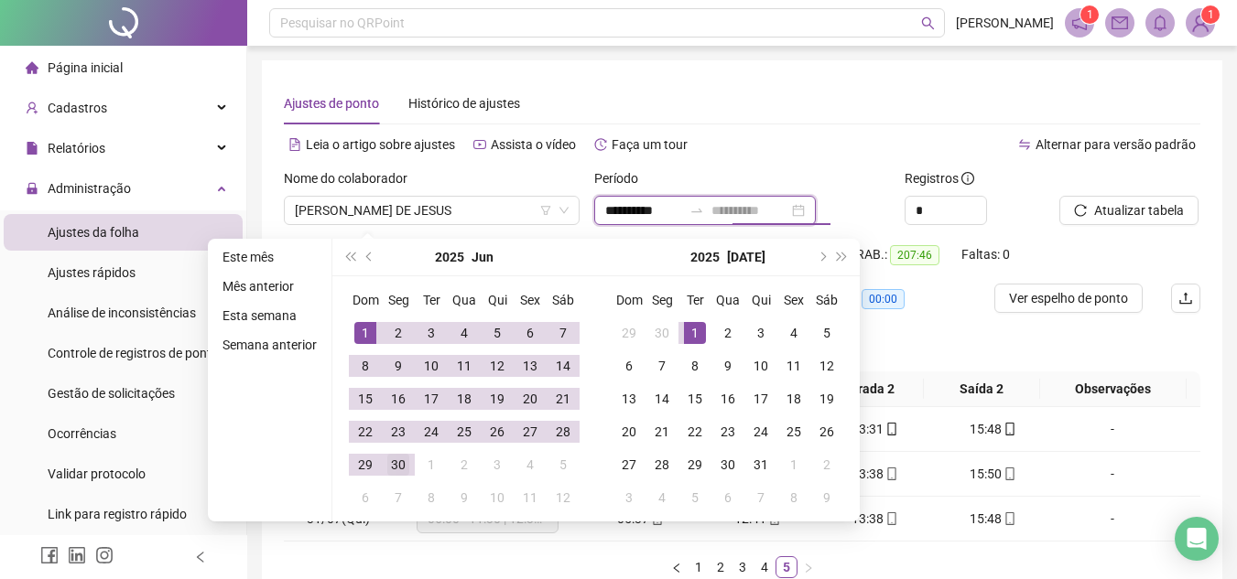
type input "**********"
click at [405, 461] on div "30" at bounding box center [398, 465] width 22 height 22
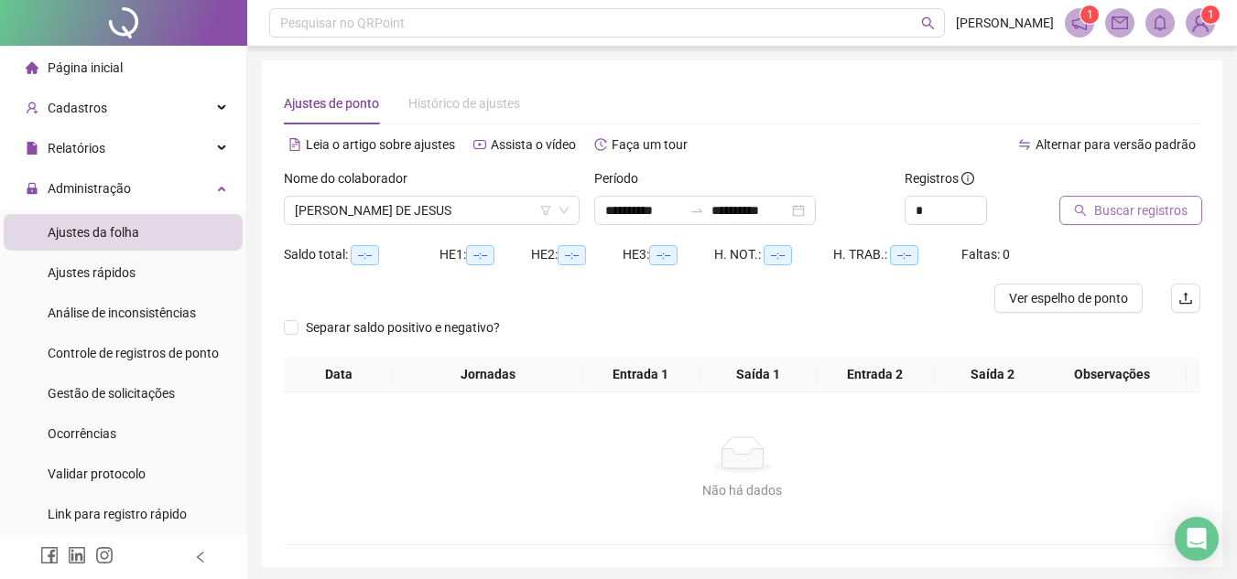
click at [1114, 209] on span "Buscar registros" at bounding box center [1140, 210] width 93 height 20
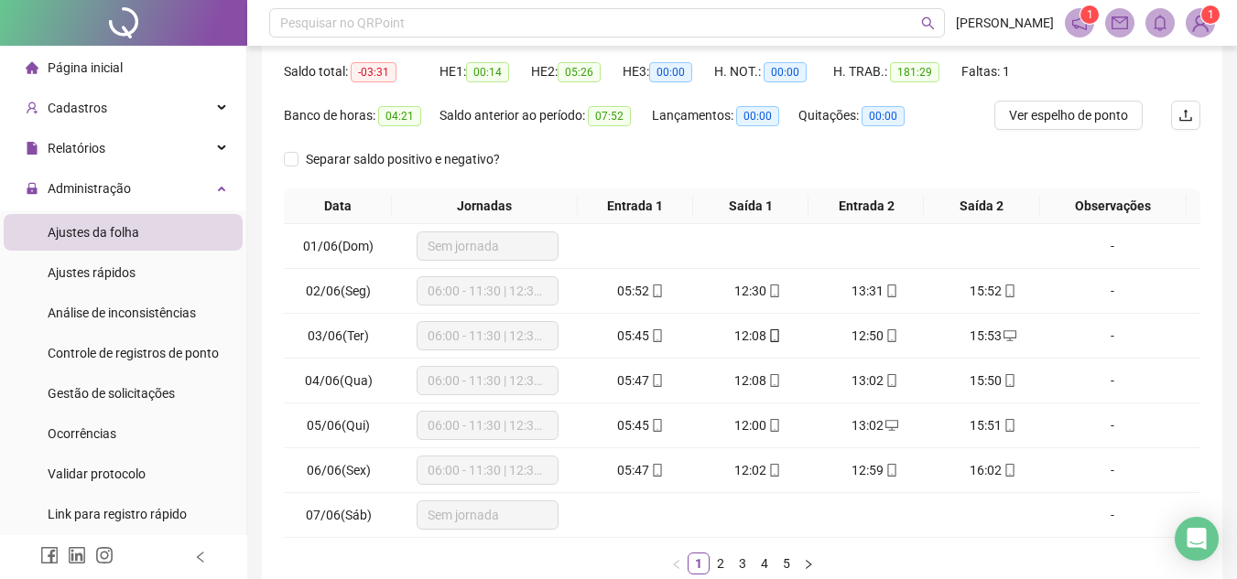
scroll to position [275, 0]
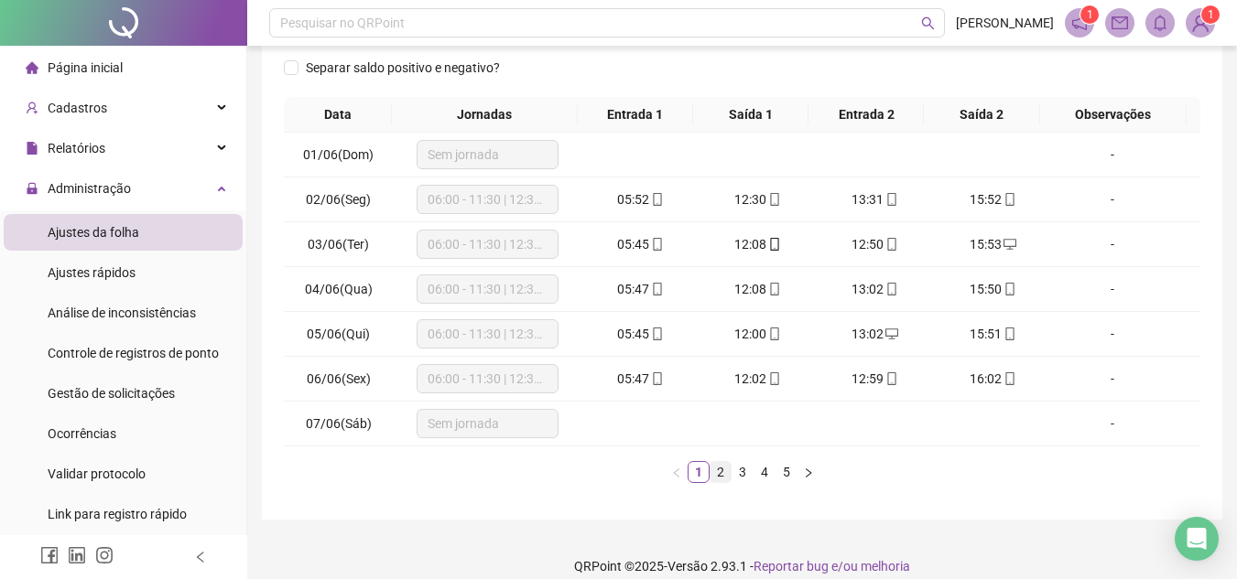
click at [724, 473] on link "2" at bounding box center [720, 472] width 20 height 20
click at [743, 469] on link "3" at bounding box center [742, 472] width 20 height 20
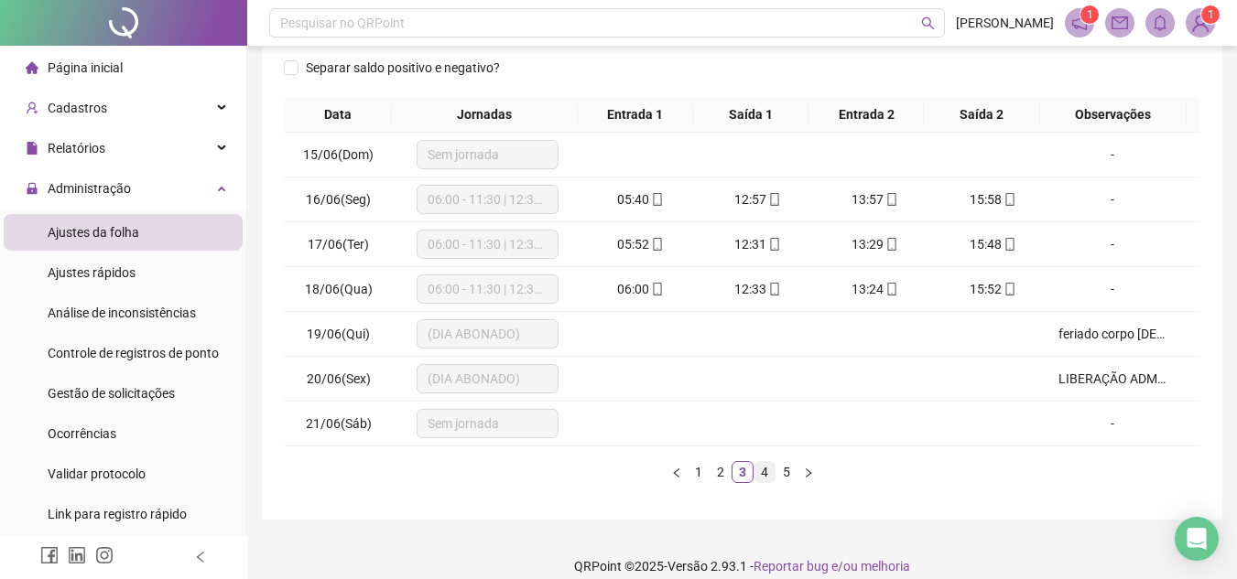
click at [761, 471] on link "4" at bounding box center [764, 472] width 20 height 20
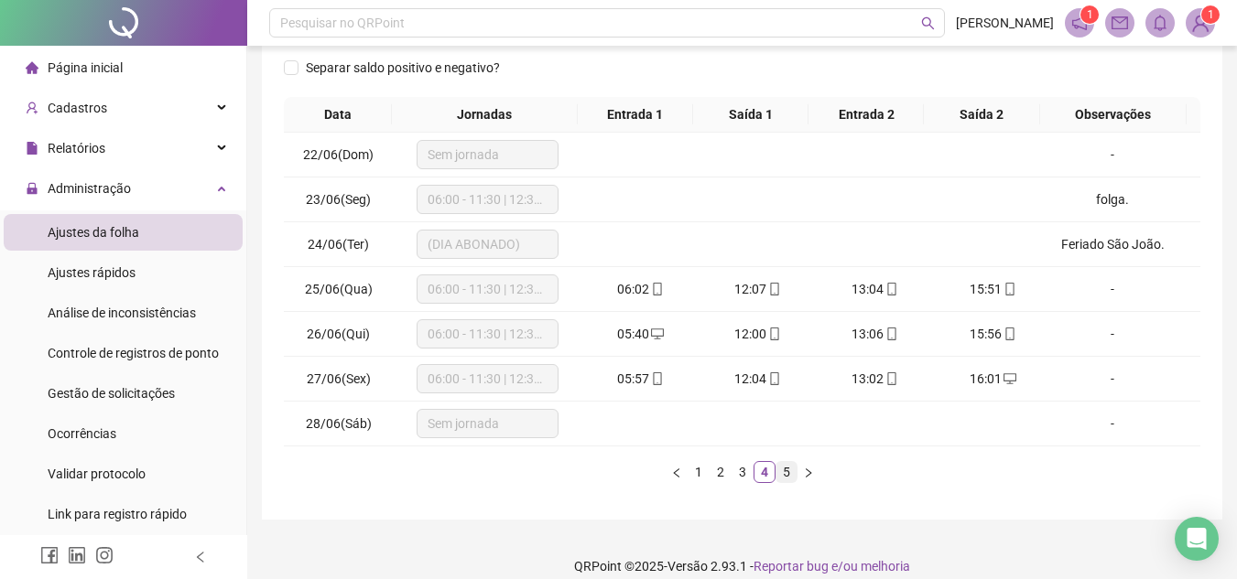
click at [785, 469] on link "5" at bounding box center [786, 472] width 20 height 20
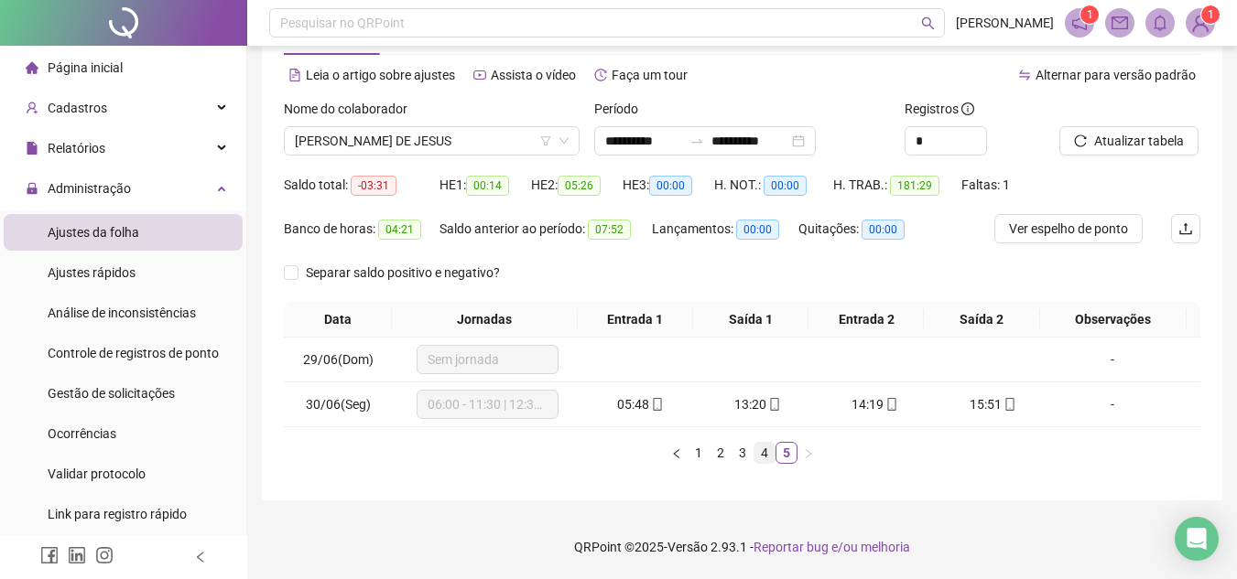
click at [764, 458] on link "4" at bounding box center [764, 453] width 20 height 20
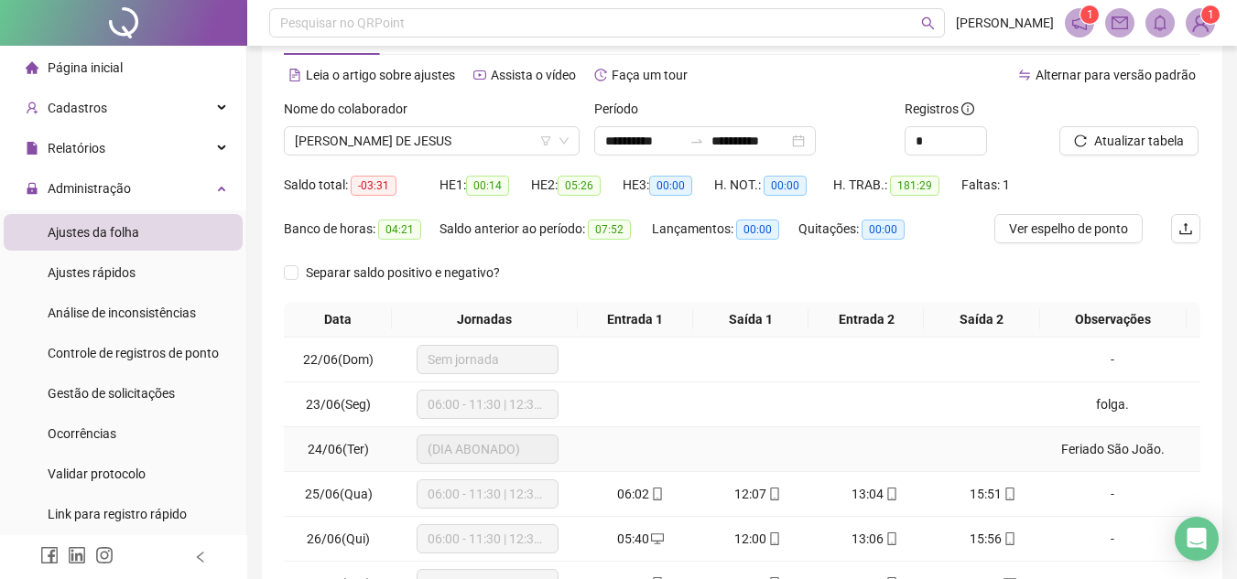
scroll to position [253, 0]
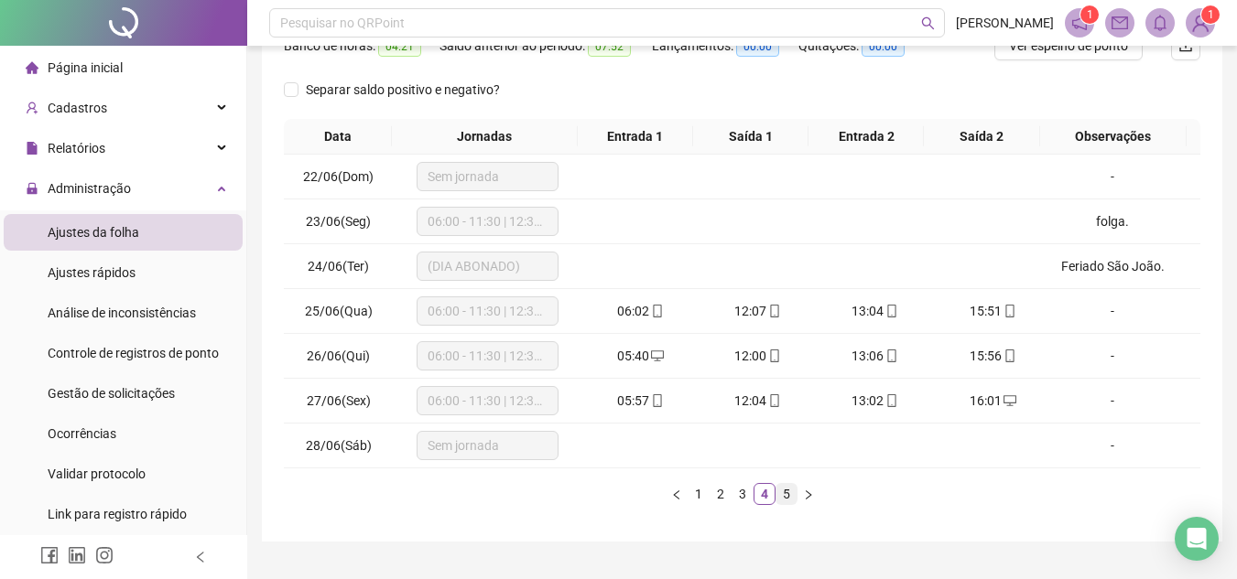
click at [784, 486] on link "5" at bounding box center [786, 494] width 20 height 20
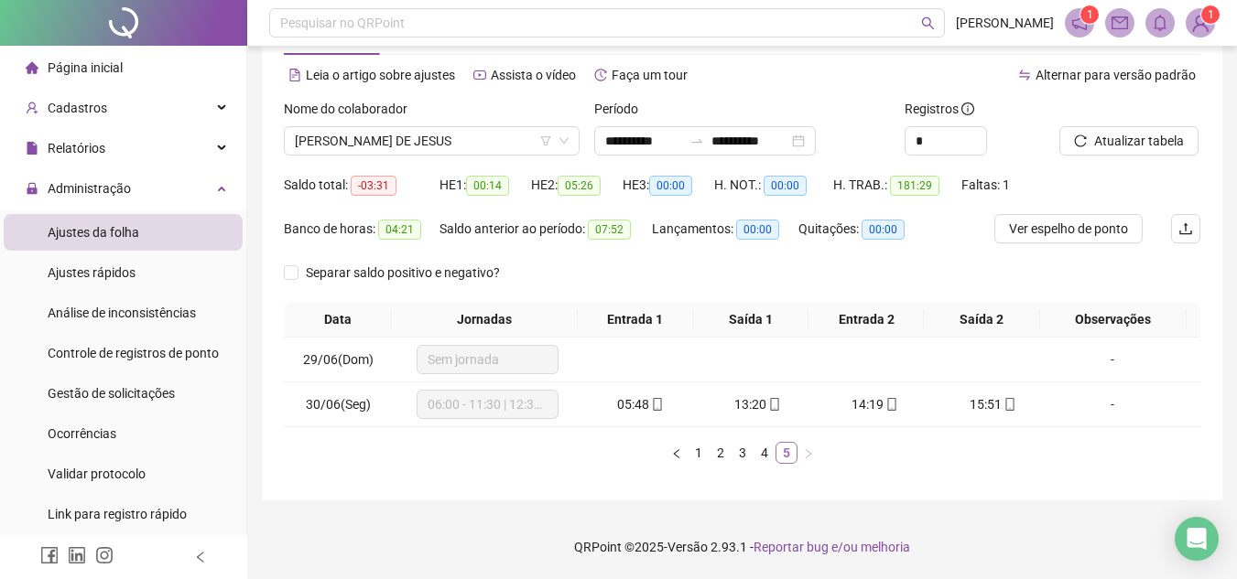
scroll to position [70, 0]
click at [669, 137] on input "**********" at bounding box center [643, 141] width 77 height 20
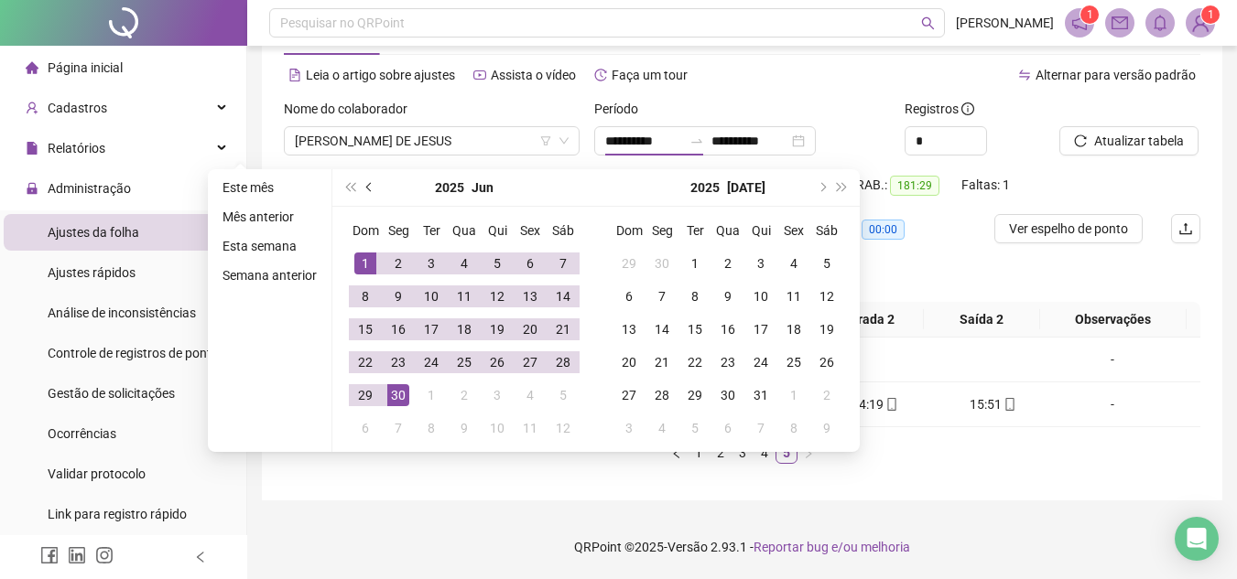
click at [360, 185] on button "prev-year" at bounding box center [370, 187] width 20 height 37
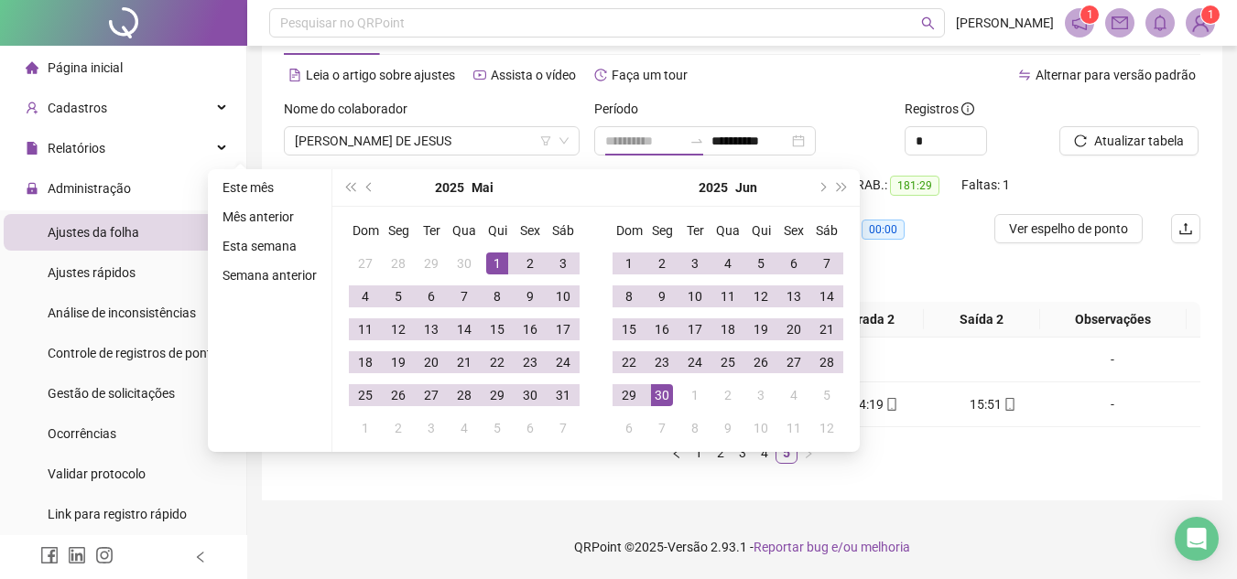
type input "**********"
click at [492, 263] on div "1" at bounding box center [497, 264] width 22 height 22
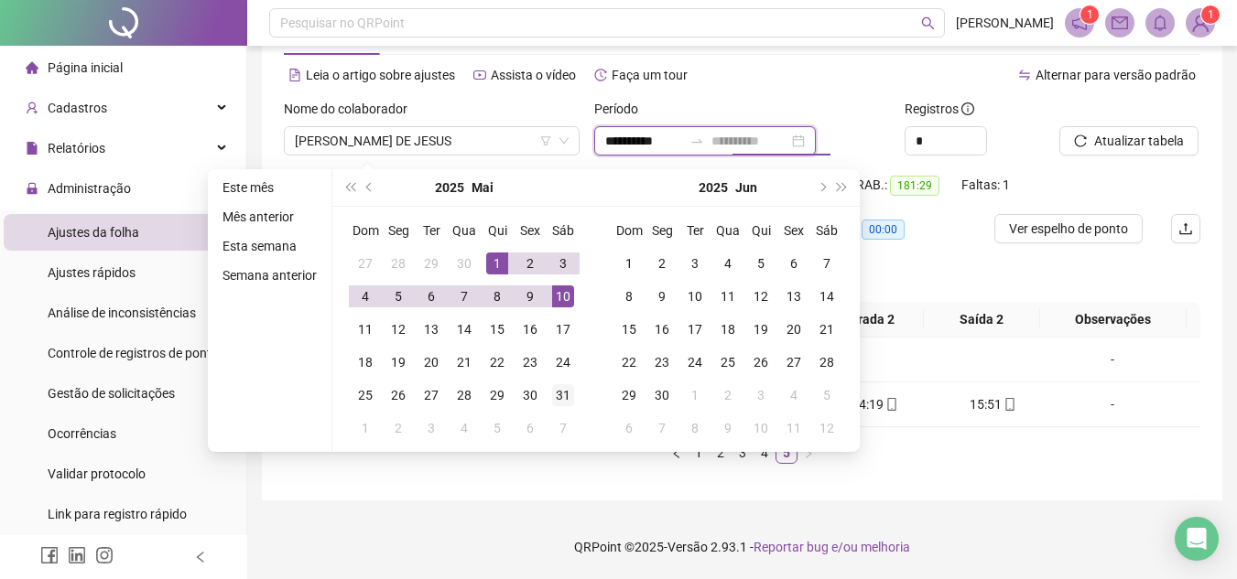
type input "**********"
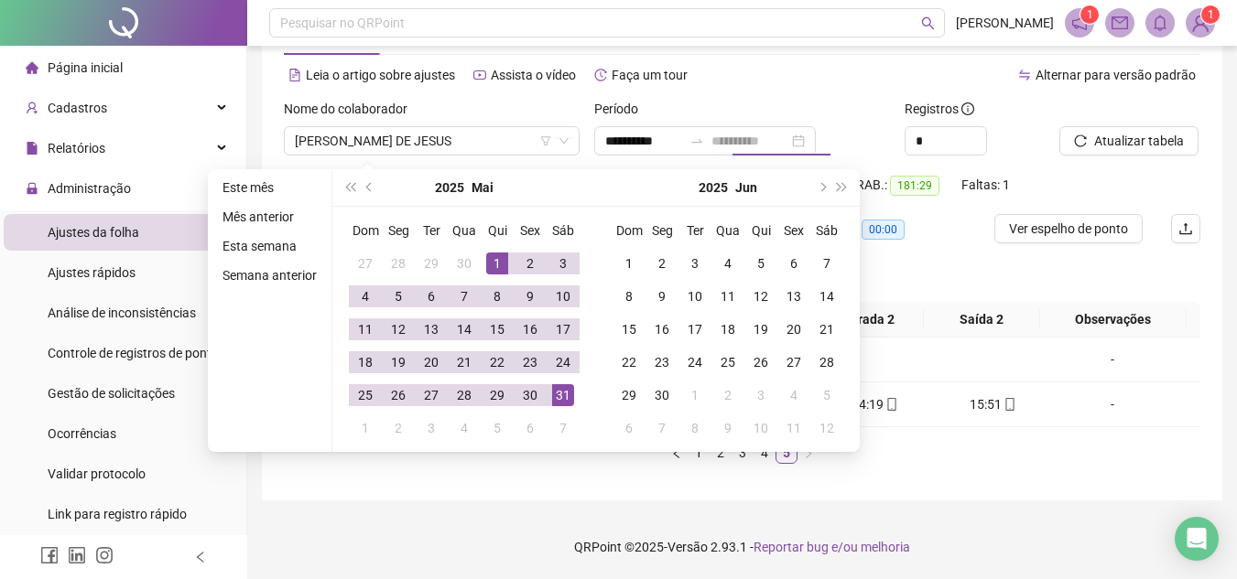
click at [554, 394] on div "31" at bounding box center [563, 395] width 22 height 22
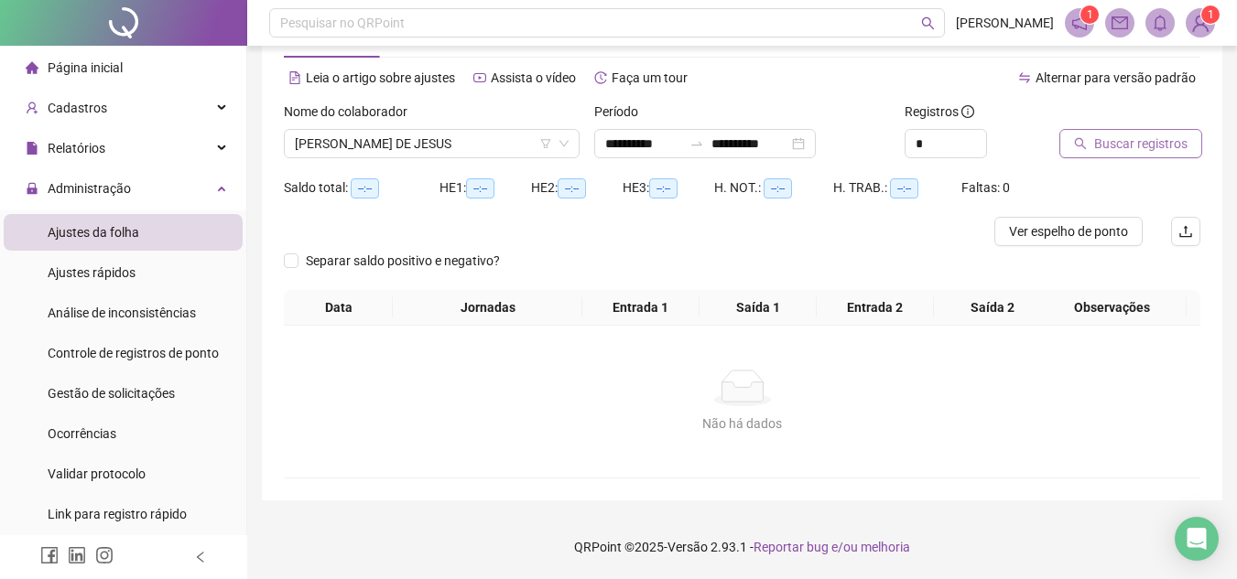
click at [1097, 140] on span "Buscar registros" at bounding box center [1140, 144] width 93 height 20
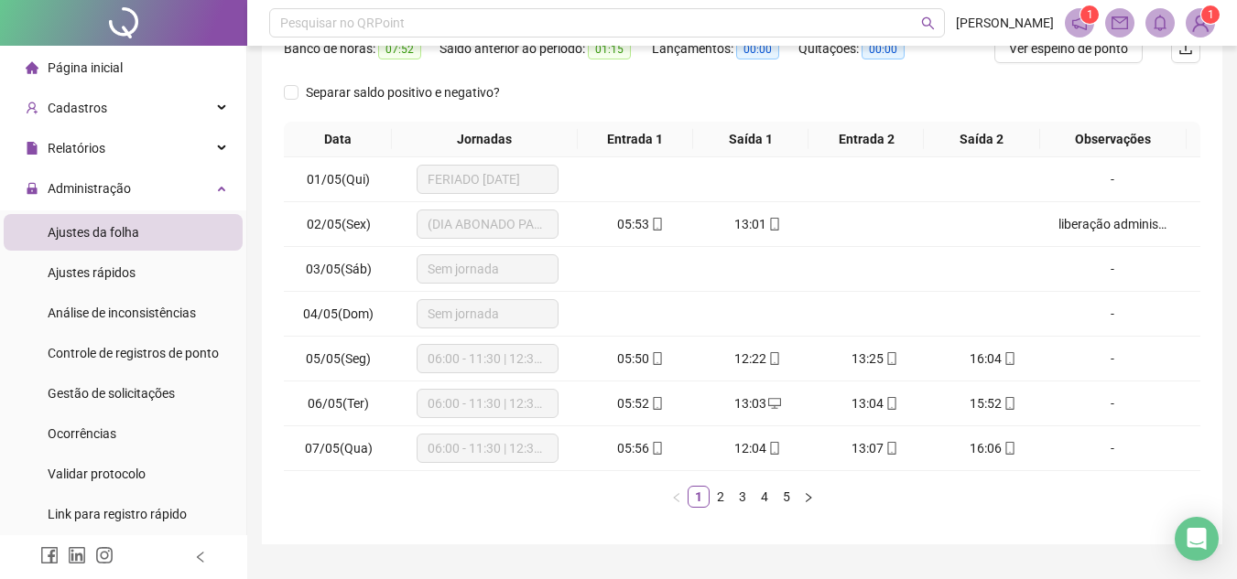
scroll to position [294, 0]
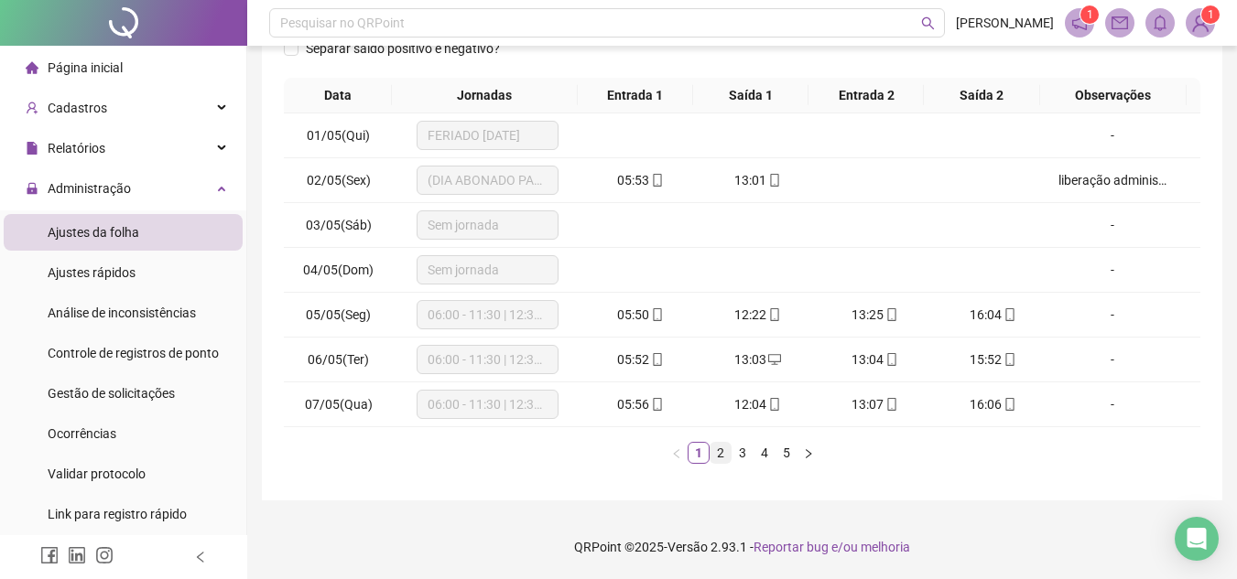
click at [721, 452] on link "2" at bounding box center [720, 453] width 20 height 20
click at [741, 449] on link "3" at bounding box center [742, 453] width 20 height 20
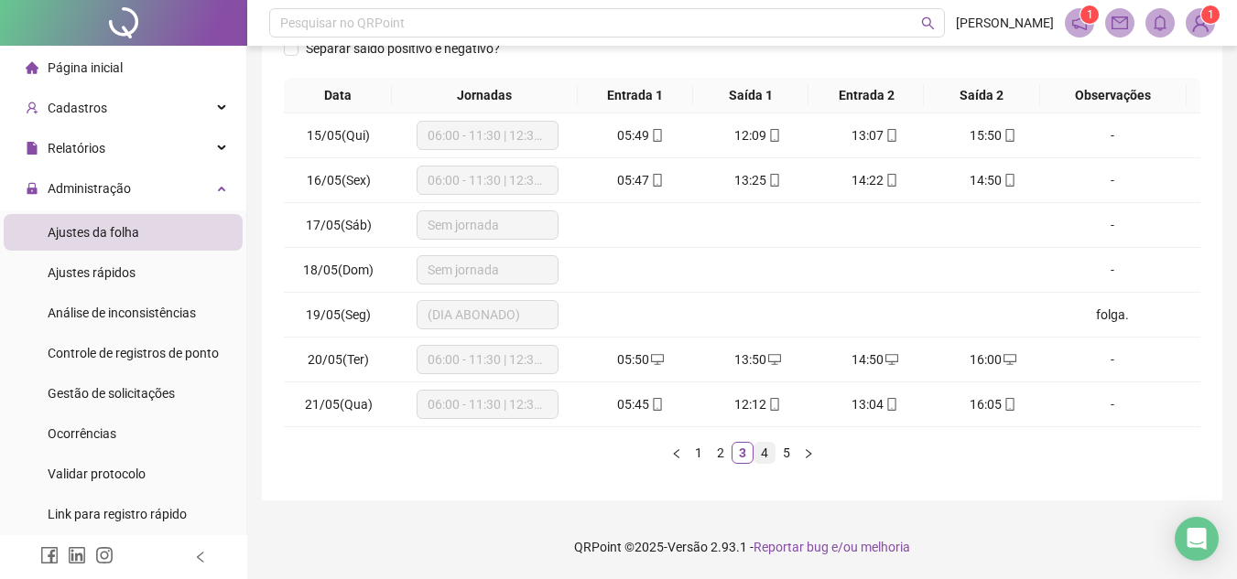
click at [758, 451] on link "4" at bounding box center [764, 453] width 20 height 20
click at [778, 451] on link "5" at bounding box center [786, 453] width 20 height 20
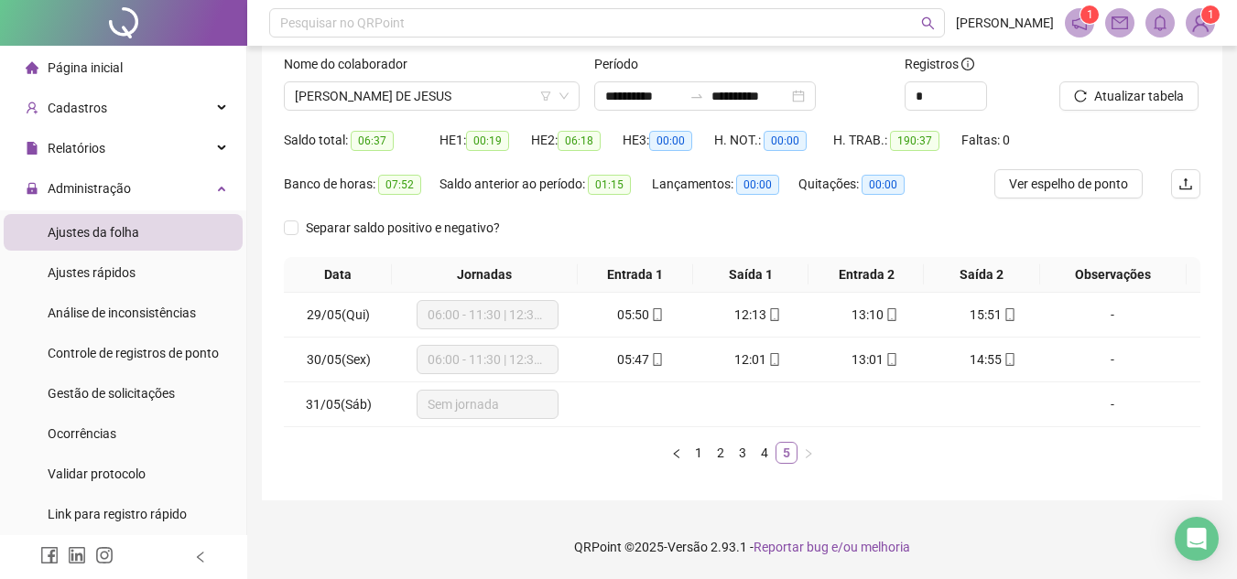
scroll to position [114, 0]
click at [763, 452] on link "4" at bounding box center [764, 453] width 20 height 20
